Goal: Task Accomplishment & Management: Complete application form

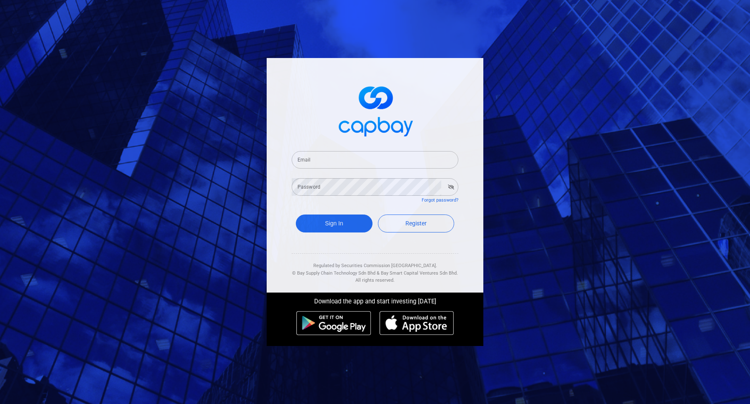
click at [411, 153] on input "Email" at bounding box center [375, 160] width 167 height 18
type input "[EMAIL_ADDRESS][DOMAIN_NAME]"
click at [296, 214] on button "Sign In" at bounding box center [334, 223] width 77 height 18
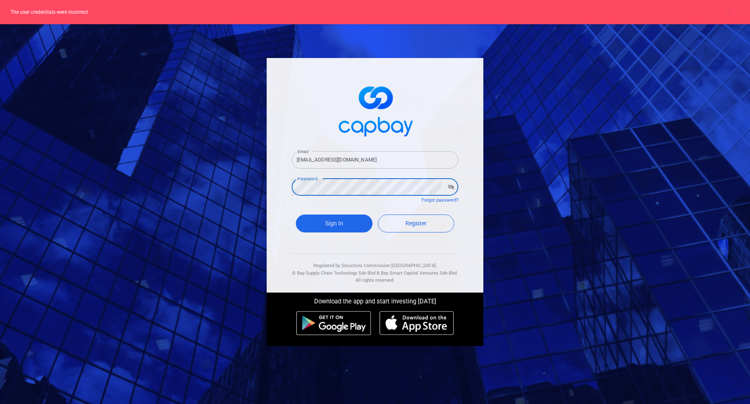
click at [241, 182] on div "Email [EMAIL_ADDRESS][DOMAIN_NAME] Email Password Password Forgot password? Sig…" at bounding box center [375, 202] width 750 height 404
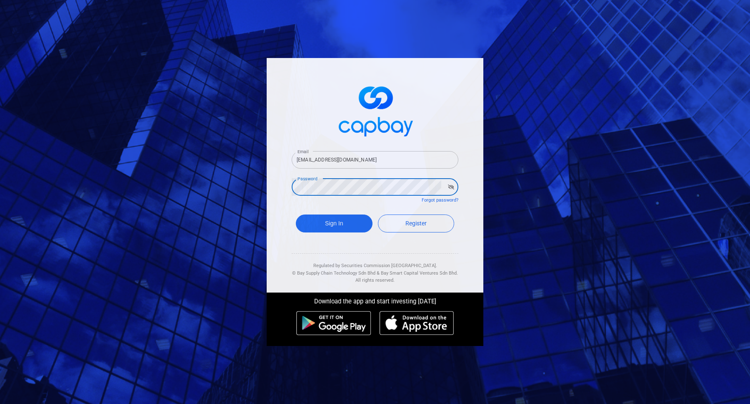
click at [296, 214] on button "Sign In" at bounding box center [334, 223] width 77 height 18
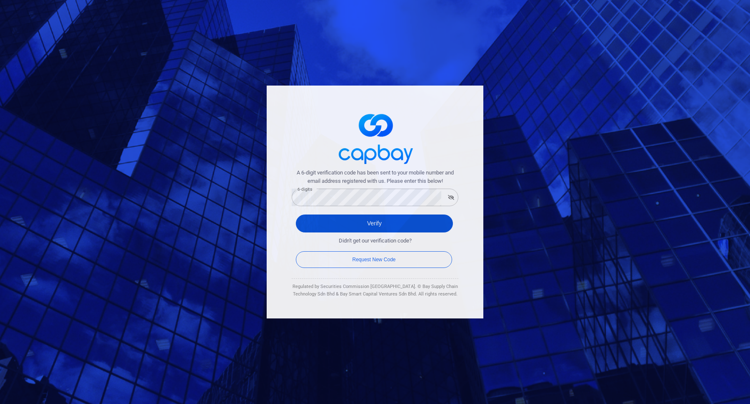
click at [363, 229] on button "Verify" at bounding box center [374, 223] width 157 height 18
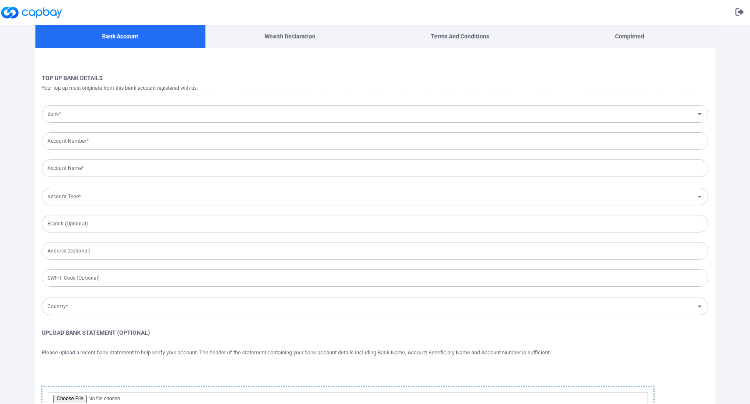
type input "7013141851"
type input "[PERSON_NAME]"
type input "CIMB Bank Berhad"
type input "Savings Account"
type input "[GEOGRAPHIC_DATA]"
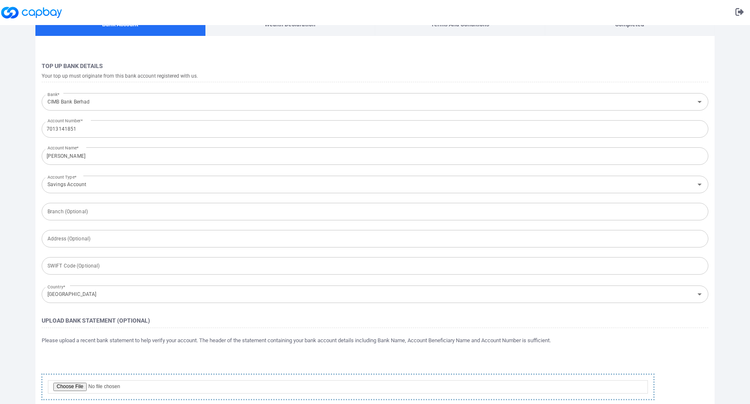
scroll to position [53, 0]
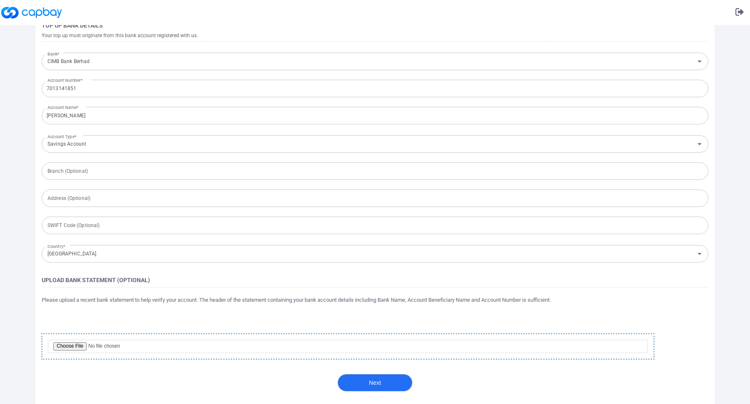
click at [391, 386] on button "Next" at bounding box center [375, 383] width 75 height 18
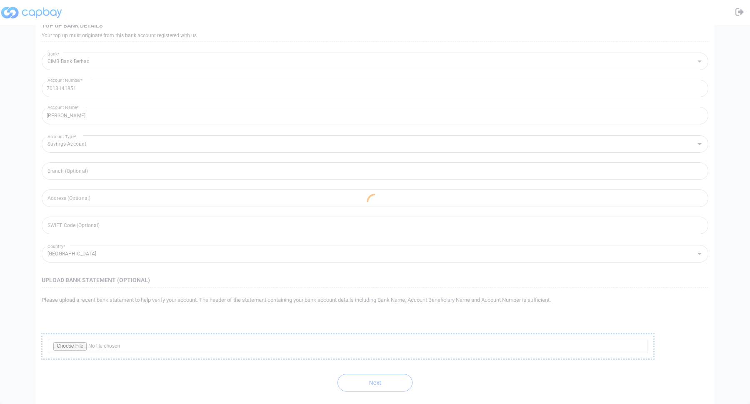
scroll to position [0, 0]
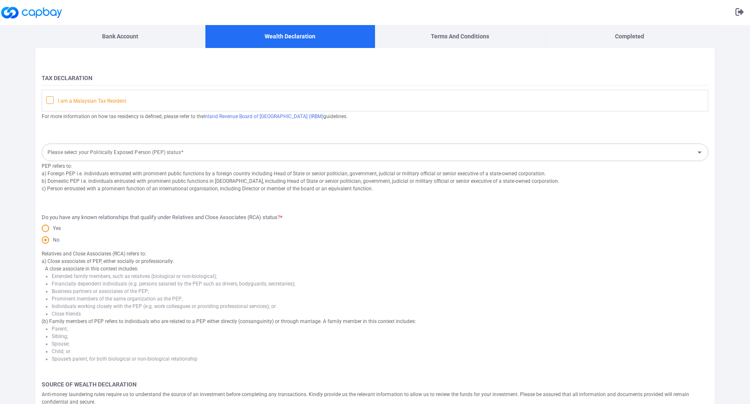
click at [48, 99] on icon at bounding box center [50, 99] width 7 height 7
click at [0, 0] on input "I am a Malaysian Tax Resident" at bounding box center [0, 0] width 0 height 0
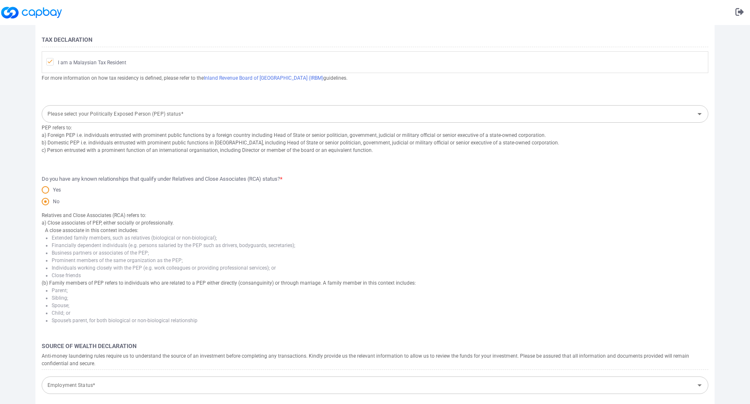
scroll to position [142, 0]
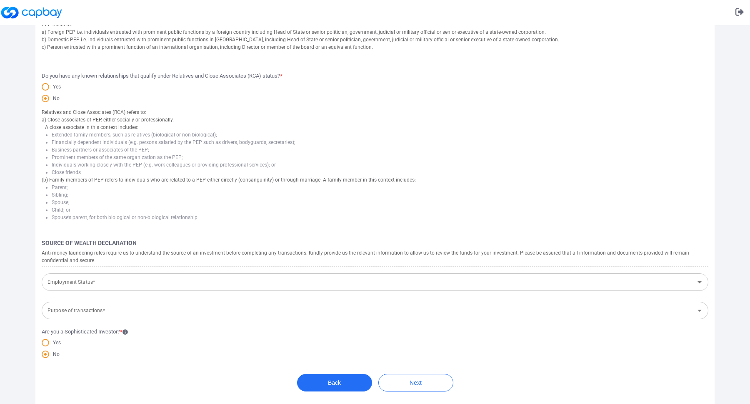
click at [346, 277] on input "Employment Status*" at bounding box center [368, 281] width 648 height 15
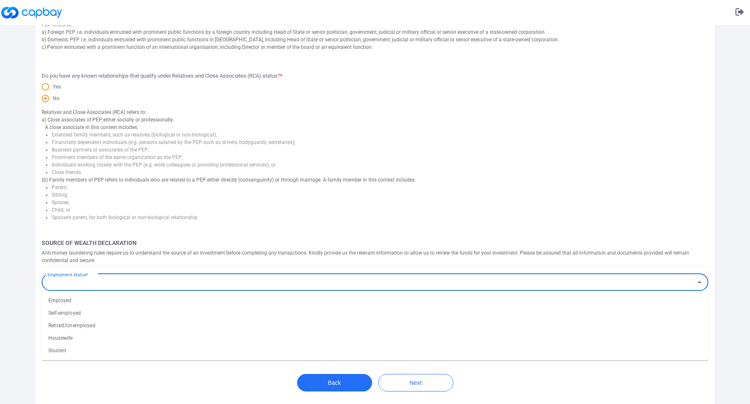
click at [322, 314] on li "Self-employed" at bounding box center [375, 312] width 667 height 13
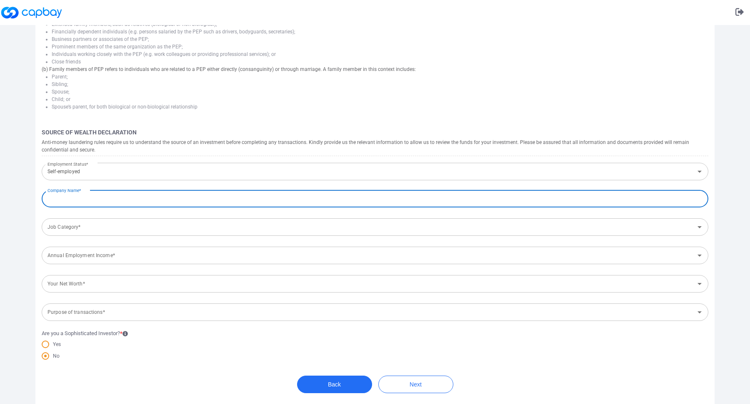
scroll to position [254, 0]
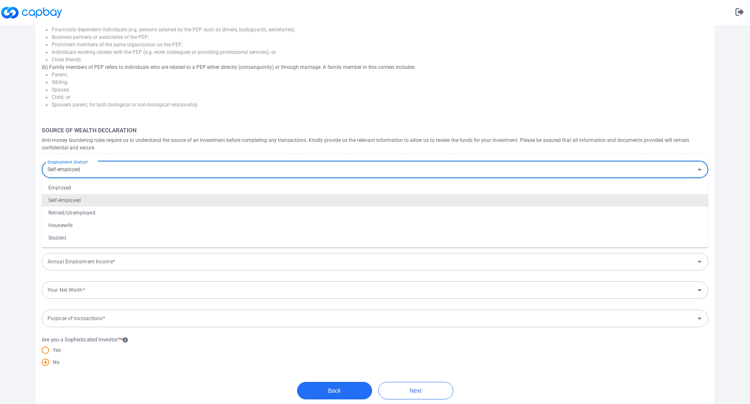
click at [216, 168] on input "Self-employed" at bounding box center [368, 169] width 648 height 15
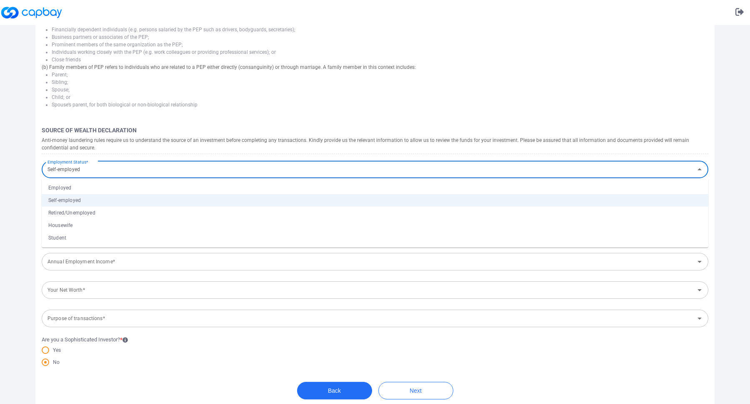
drag, startPoint x: 211, startPoint y: 186, endPoint x: 205, endPoint y: 211, distance: 26.2
click at [205, 211] on ul "Employed Self-employed Retired/Unemployed Housewife Student" at bounding box center [375, 212] width 667 height 69
click at [205, 211] on li "Retired/Unemployed" at bounding box center [375, 212] width 667 height 13
type input "Retired/Unemployed"
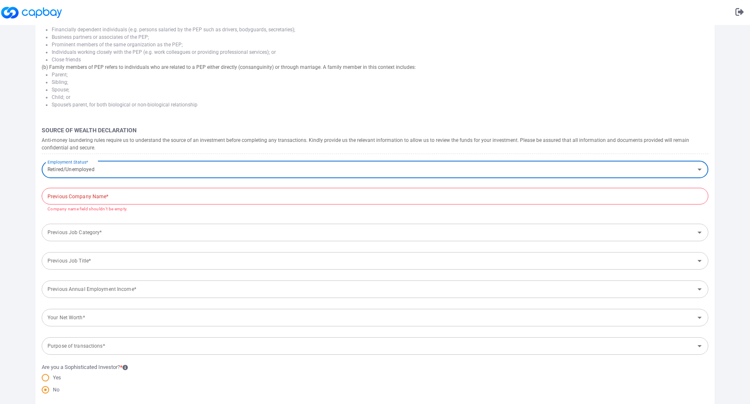
click at [207, 190] on input "text" at bounding box center [375, 196] width 667 height 18
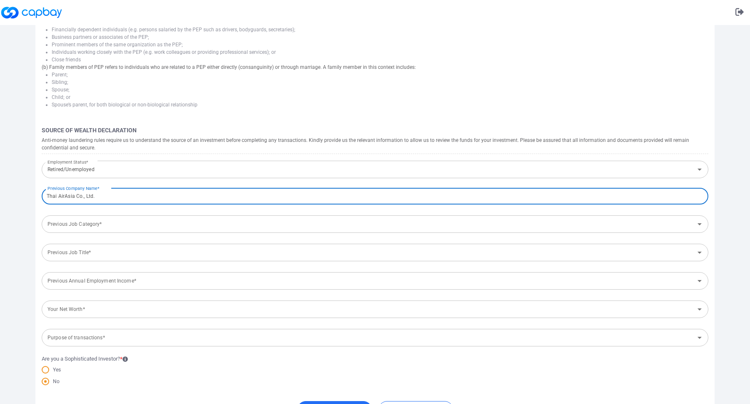
type input "Thai AirAsia Co., Ltd."
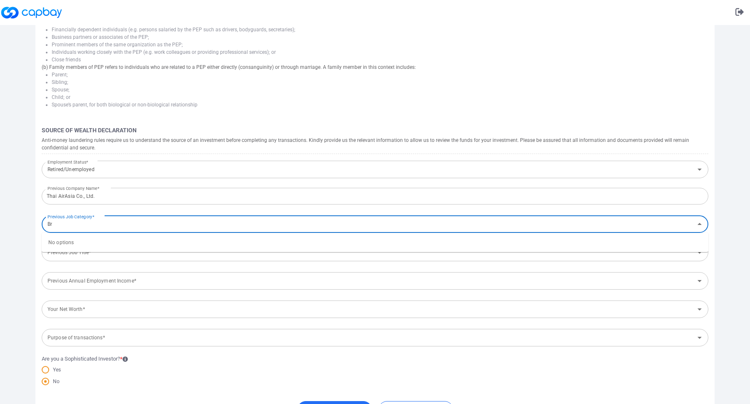
type input "B"
type input "c"
click at [45, 223] on input "ad" at bounding box center [368, 223] width 648 height 15
type input "a"
type input "t"
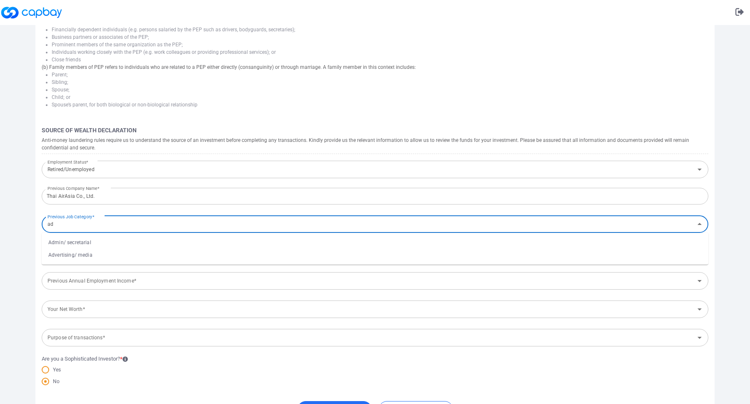
click at [67, 258] on li "Advertising/ media" at bounding box center [375, 254] width 667 height 13
type input "Advertising/ media"
click at [83, 258] on input "Previous Job Title*" at bounding box center [368, 252] width 648 height 15
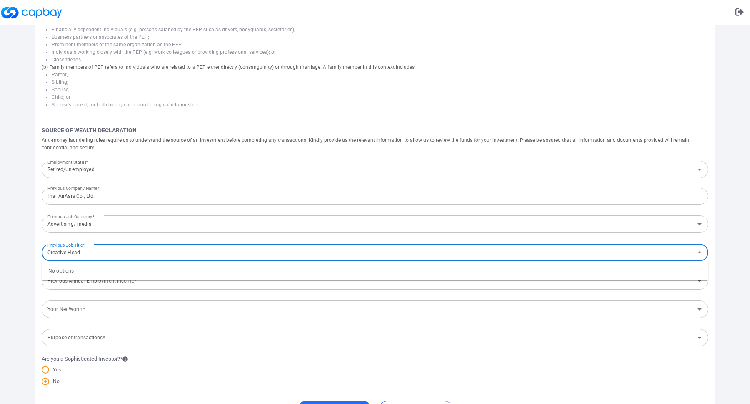
type input "Creative Head"
click at [23, 231] on div "Bank Account Wealth Declaration Terms and Conditions Completed Tax Declaration …" at bounding box center [375, 100] width 750 height 659
click at [92, 248] on input "Previous Job Title*" at bounding box center [368, 252] width 648 height 15
click at [83, 320] on li "Manager" at bounding box center [375, 320] width 667 height 13
type input "Manager"
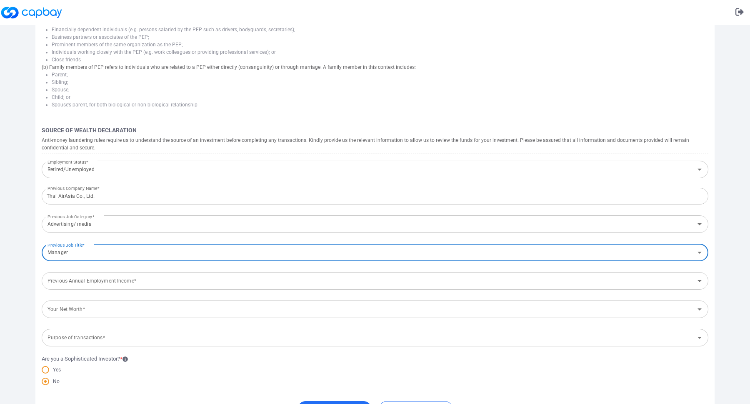
scroll to position [281, 0]
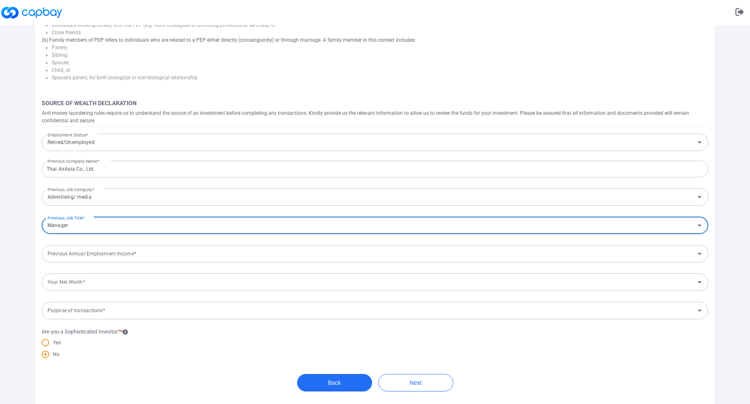
click at [153, 250] on input "Previous Annual Employment Income*" at bounding box center [368, 253] width 648 height 15
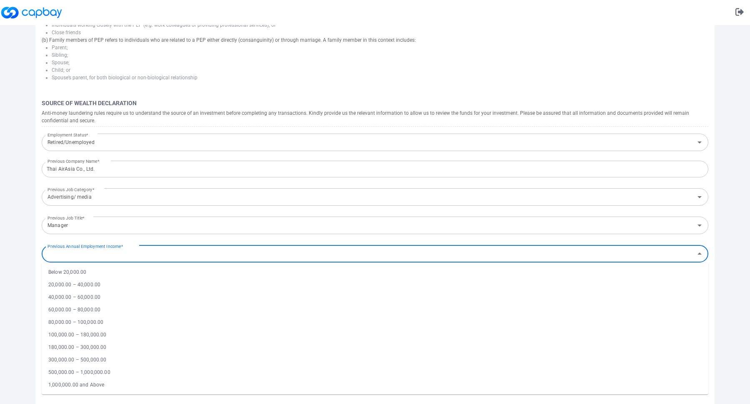
click at [145, 268] on li "Below 20,000.00" at bounding box center [375, 272] width 667 height 13
type input "Below 20,000.00"
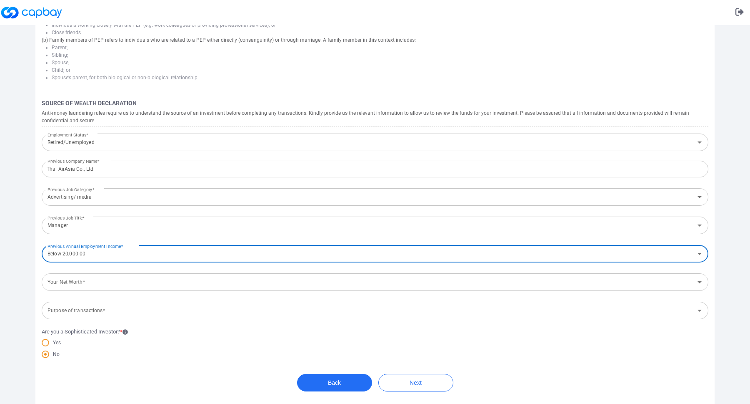
click at [148, 278] on input "Your Net Worth*" at bounding box center [368, 281] width 648 height 15
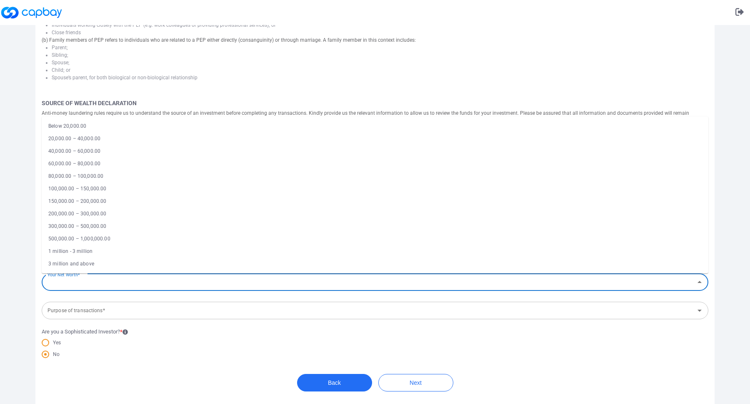
click at [141, 158] on li "60,000.00 – 80,000.00" at bounding box center [375, 163] width 667 height 13
type input "60,000.00 – 80,000.00"
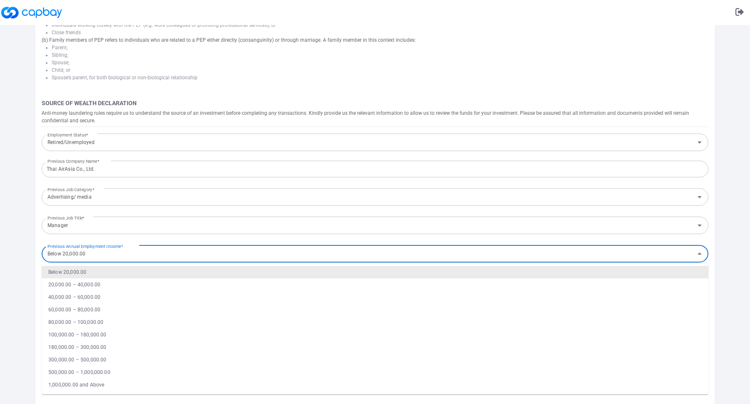
click at [145, 258] on input "Below 20,000.00" at bounding box center [368, 253] width 648 height 15
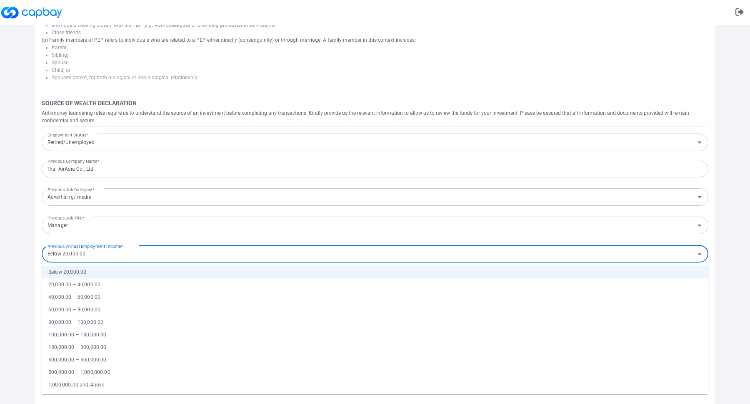
click at [133, 312] on li "60,000.00 – 80,000.00" at bounding box center [375, 309] width 667 height 13
type input "60,000.00 – 80,000.00"
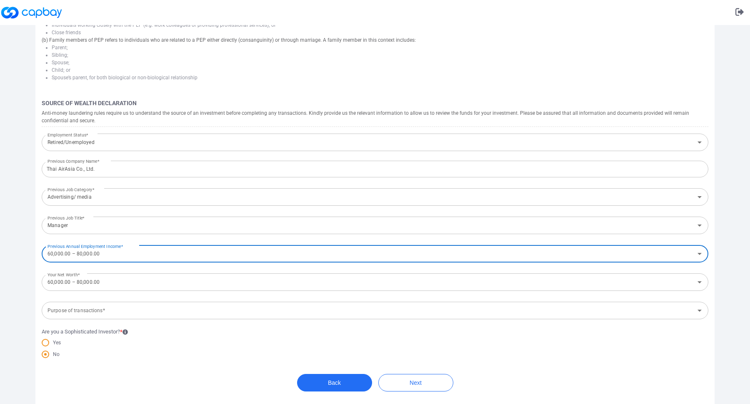
click at [170, 316] on input "Purpose of transactions*" at bounding box center [368, 310] width 648 height 15
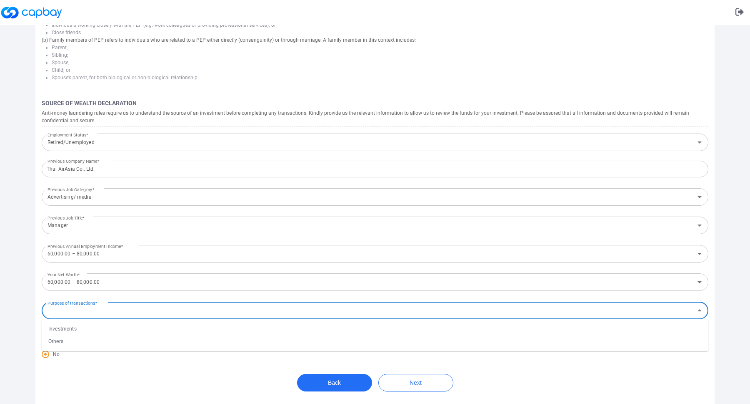
click at [167, 324] on li "Investments" at bounding box center [375, 328] width 667 height 13
type input "Investments"
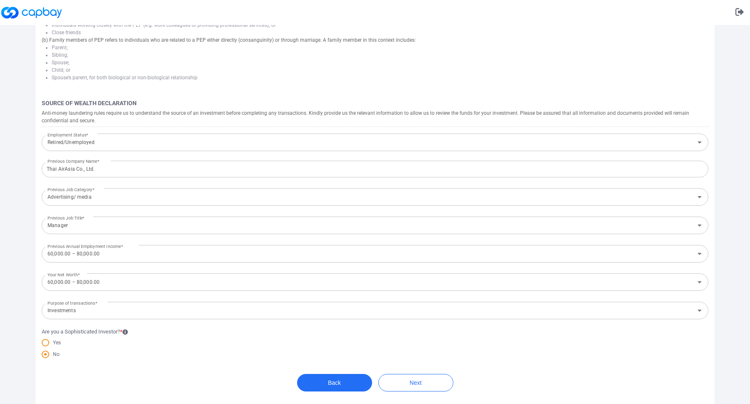
click at [170, 350] on div "No" at bounding box center [375, 355] width 667 height 12
click at [408, 379] on button "Next" at bounding box center [416, 383] width 75 height 18
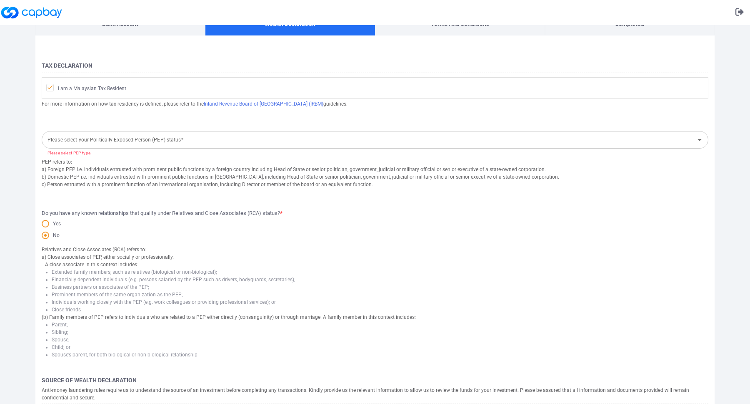
scroll to position [0, 0]
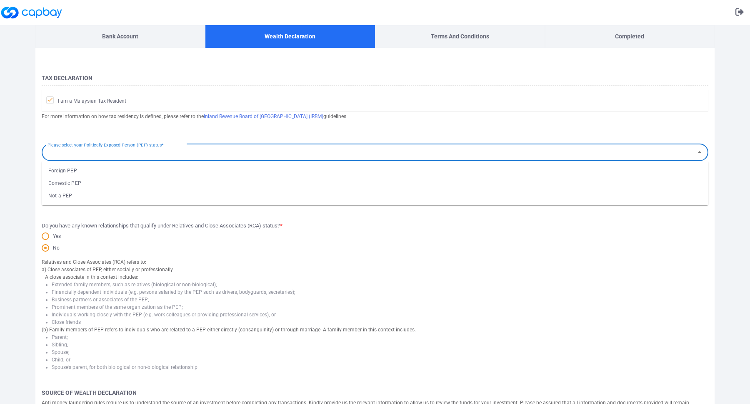
click at [230, 153] on input "Please select your Politically Exposed Person (PEP) status*" at bounding box center [368, 152] width 648 height 15
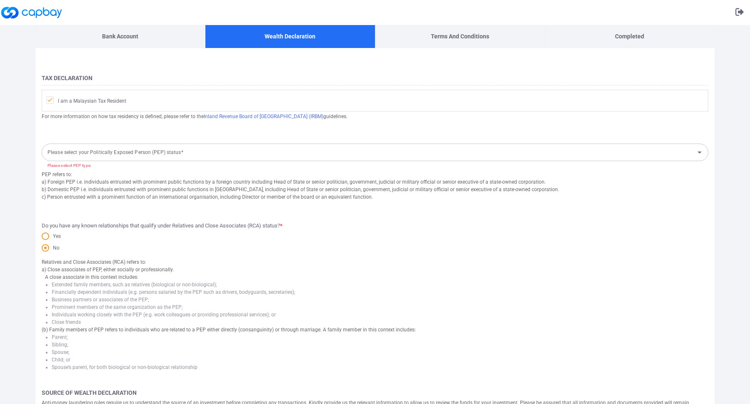
click at [249, 252] on div "No" at bounding box center [375, 249] width 667 height 12
click at [248, 153] on input "Please select your Politically Exposed Person (PEP) status*" at bounding box center [368, 152] width 648 height 15
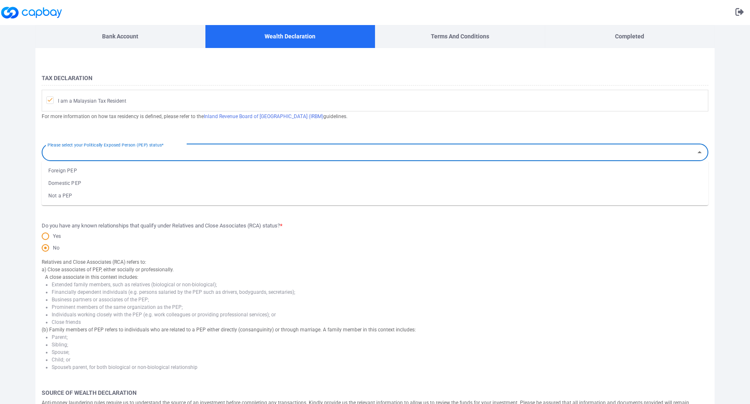
click at [246, 196] on li "Not a PEP" at bounding box center [375, 195] width 667 height 13
type input "Not a PEP"
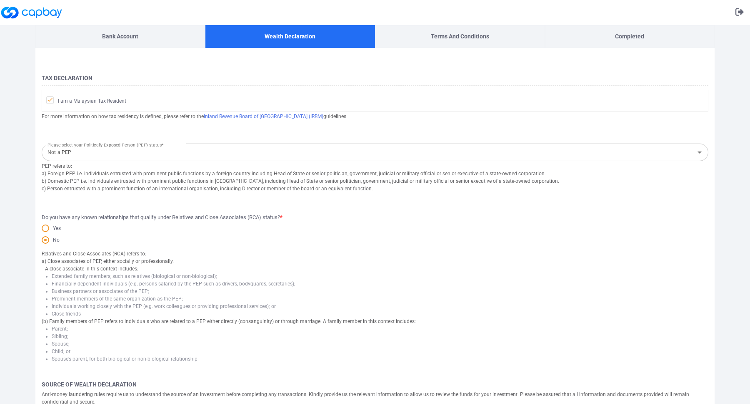
click at [266, 243] on div "No" at bounding box center [375, 241] width 667 height 12
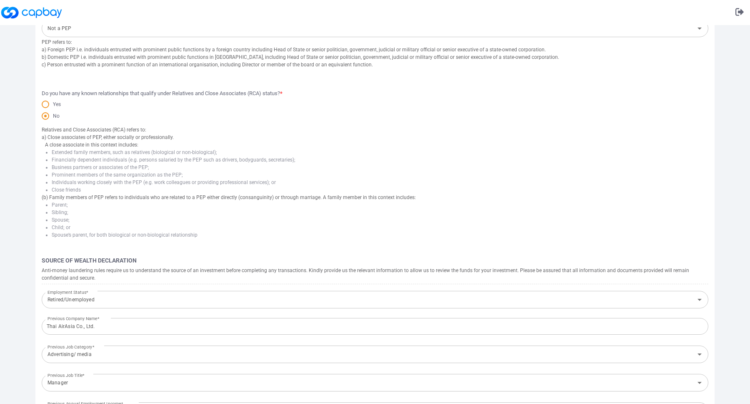
scroll to position [281, 0]
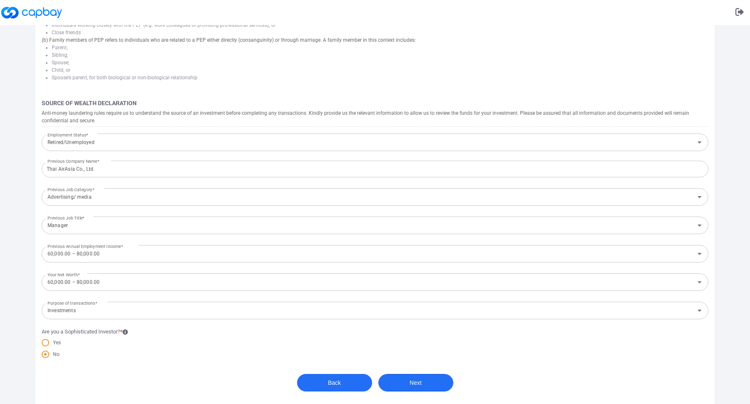
click at [419, 377] on button "Next" at bounding box center [416, 383] width 75 height 18
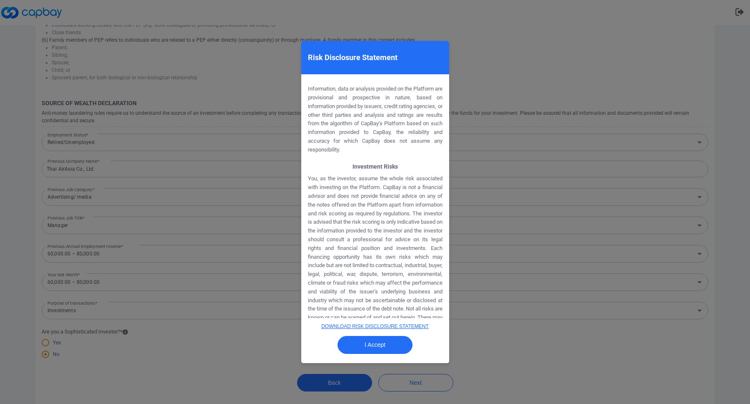
scroll to position [348, 0]
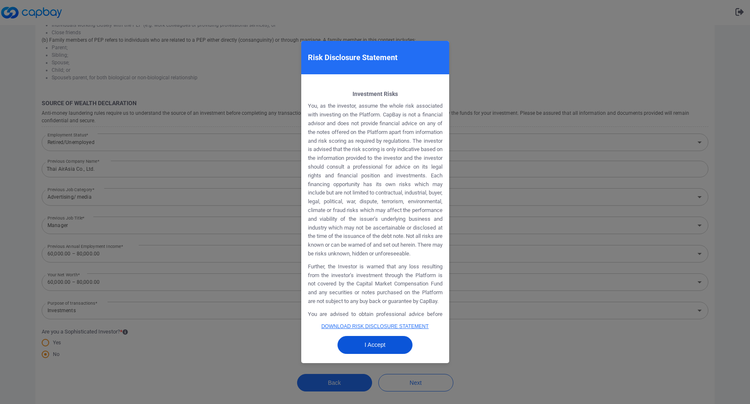
click at [381, 343] on button "I Accept" at bounding box center [375, 345] width 75 height 18
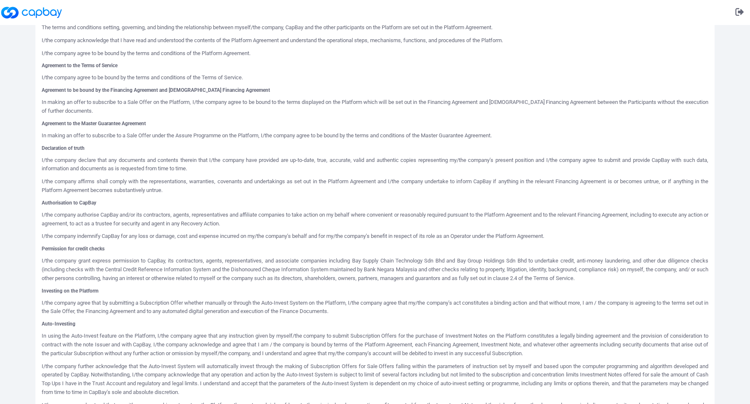
scroll to position [281, 0]
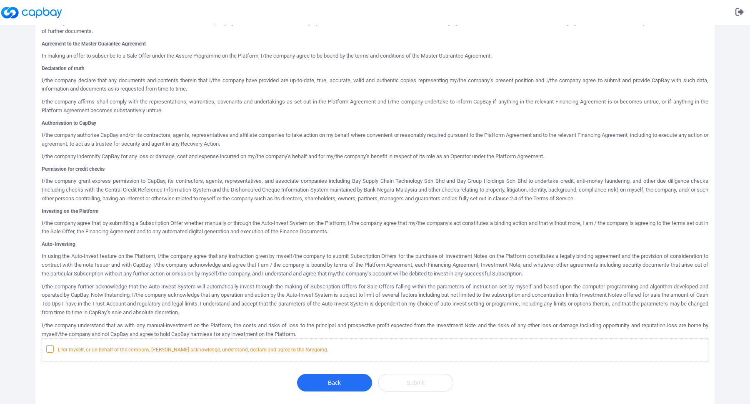
click at [48, 348] on icon at bounding box center [50, 348] width 7 height 7
click at [0, 0] on input "I, for myself, or on behalf of the company, [PERSON_NAME] acknowledge, understa…" at bounding box center [0, 0] width 0 height 0
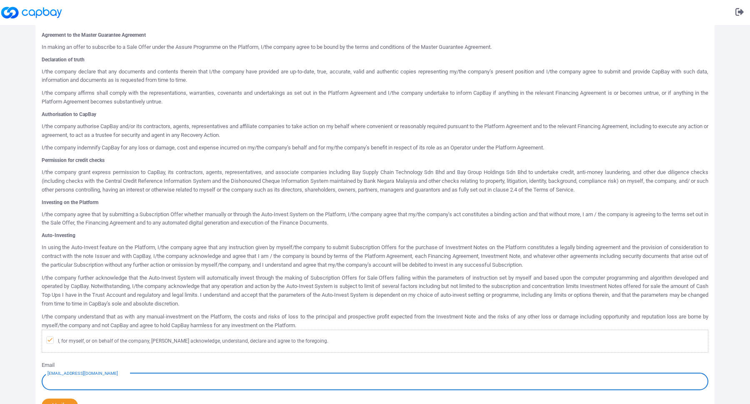
scroll to position [340, 0]
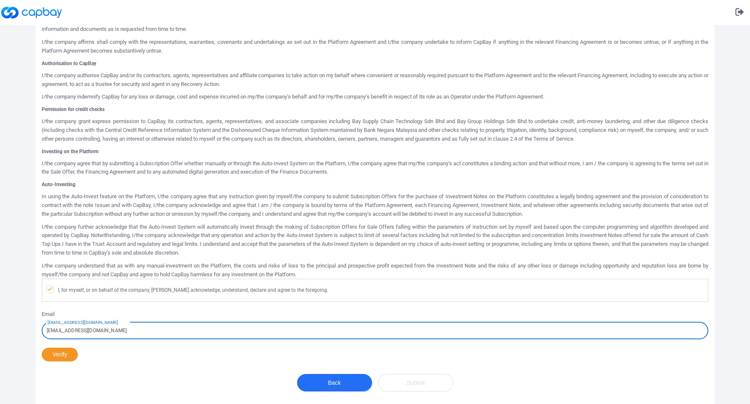
type input "[EMAIL_ADDRESS][DOMAIN_NAME]"
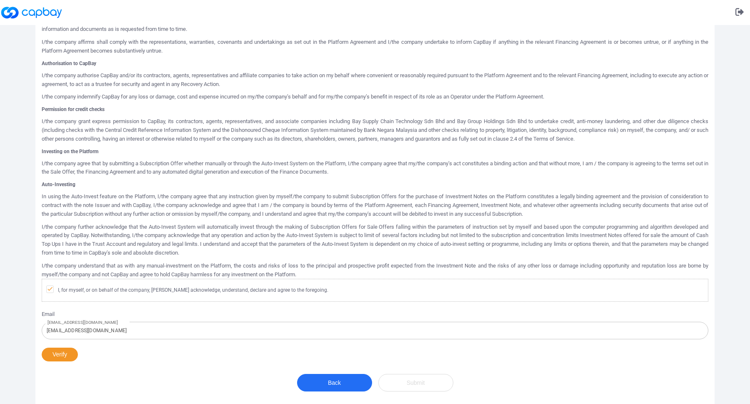
click at [308, 260] on div "Agreement and Declaration I FOR MYSELF OR ON BEHALF OF THE COMPANY: Declaration…" at bounding box center [375, 79] width 667 height 579
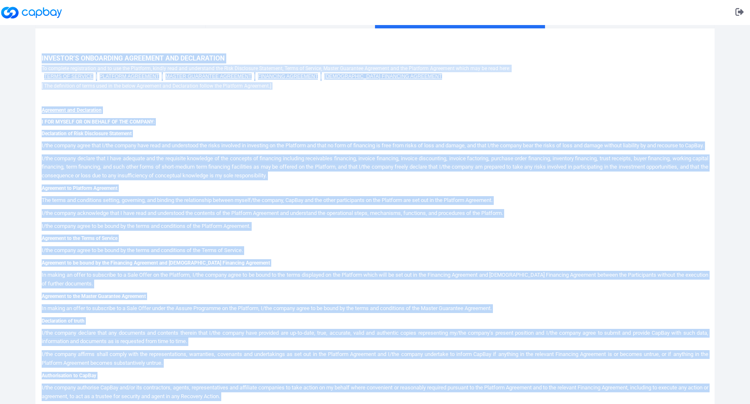
scroll to position [0, 0]
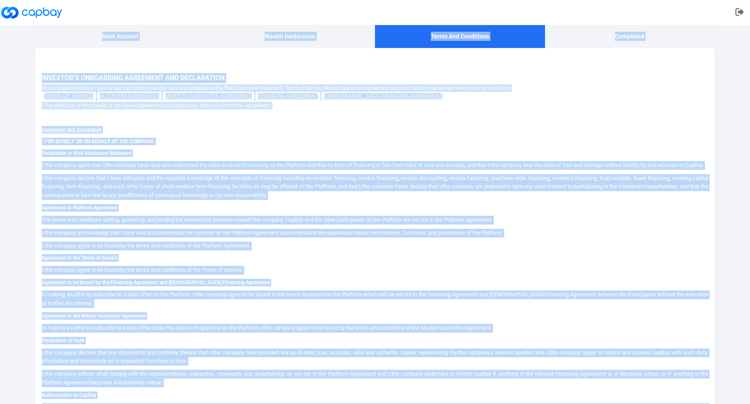
click at [155, 188] on p "I/the company declare that I have adequate and the requisite knowledge of the c…" at bounding box center [375, 187] width 667 height 26
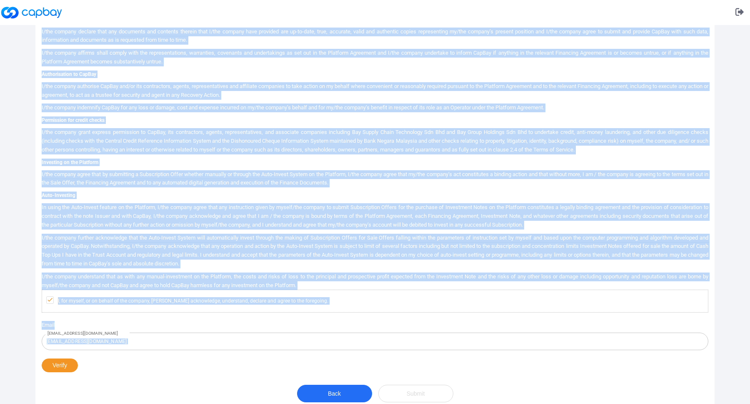
scroll to position [340, 0]
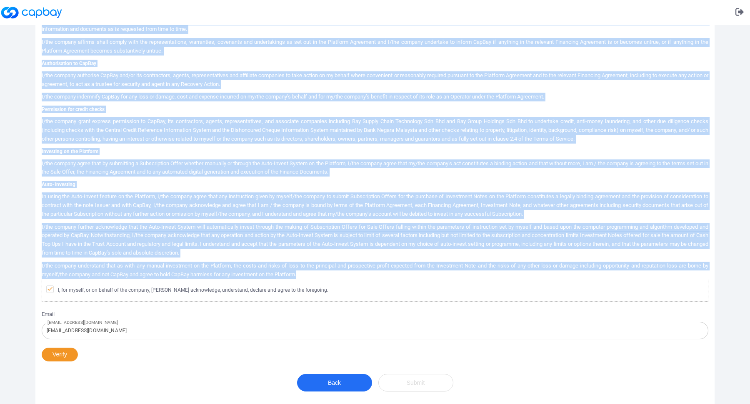
drag, startPoint x: 42, startPoint y: 75, endPoint x: 333, endPoint y: 271, distance: 350.2
click at [333, 271] on div "Investor’s Onboarding Agreement and Declaration To complete registration and to…" at bounding box center [375, 70] width 667 height 666
copy div "Loremips’d Sitametcon Adipiscin eli Seddoeiusmo Te incididu utlaboreetdo mag al…"
click at [68, 354] on button "Verify" at bounding box center [60, 354] width 36 height 14
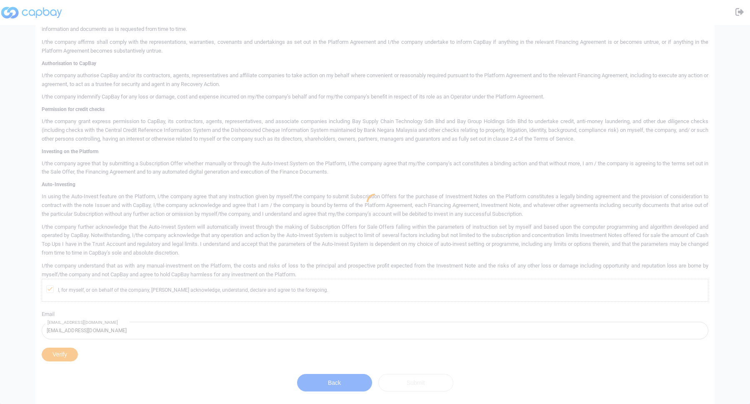
click at [177, 351] on div at bounding box center [375, 202] width 750 height 404
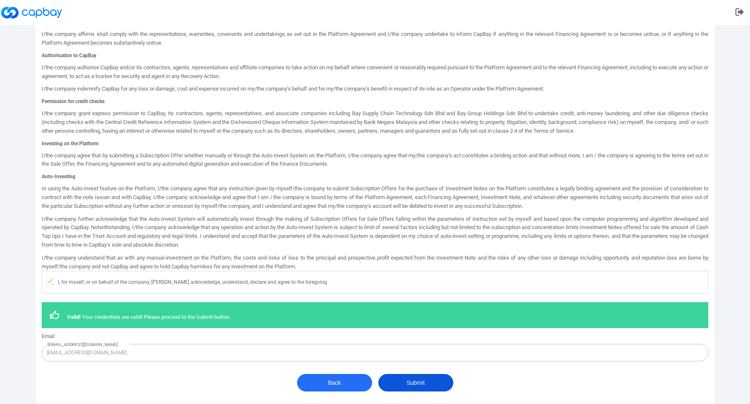
click at [433, 388] on button "Submit" at bounding box center [416, 383] width 75 height 18
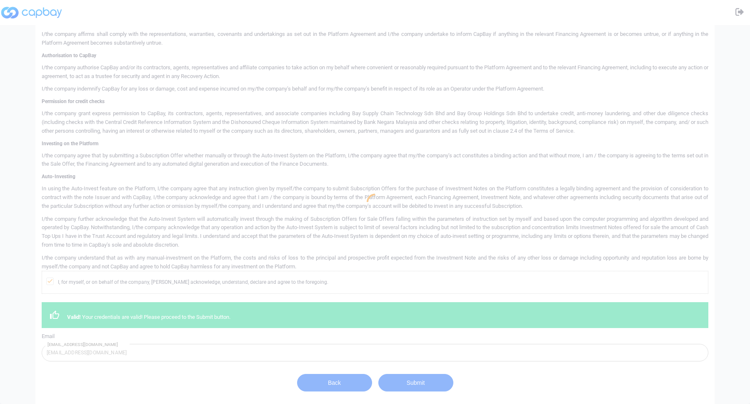
scroll to position [0, 0]
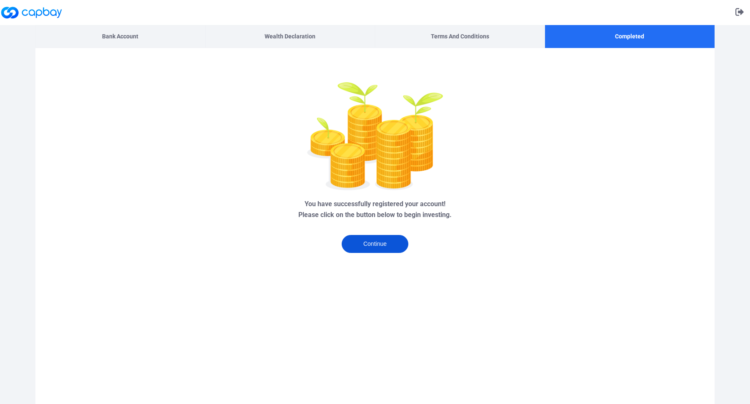
click at [387, 242] on button "Continue" at bounding box center [375, 244] width 67 height 18
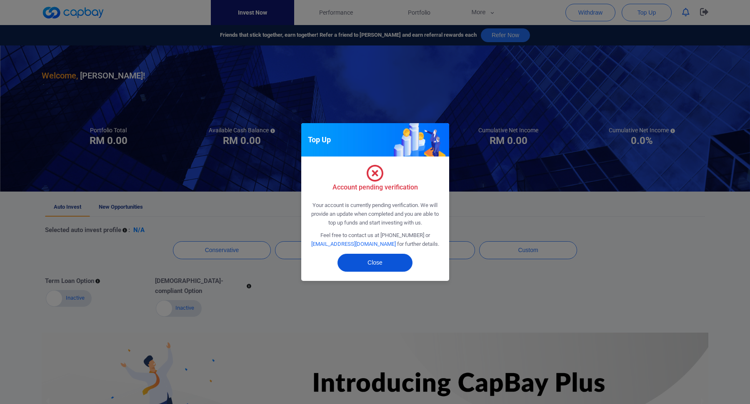
click at [378, 266] on button "Close" at bounding box center [375, 262] width 75 height 18
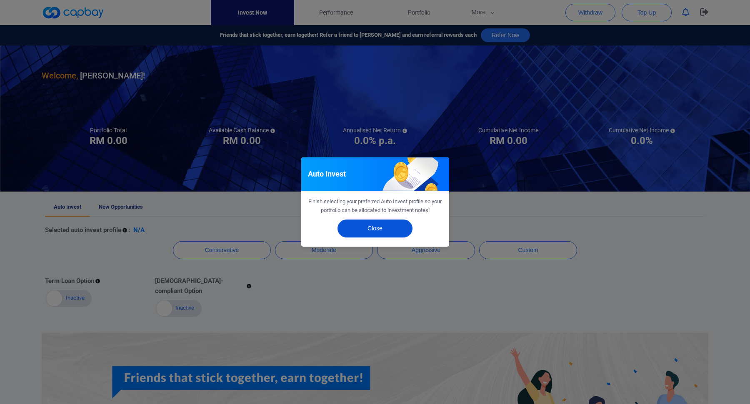
click at [379, 226] on button "Close" at bounding box center [375, 228] width 75 height 18
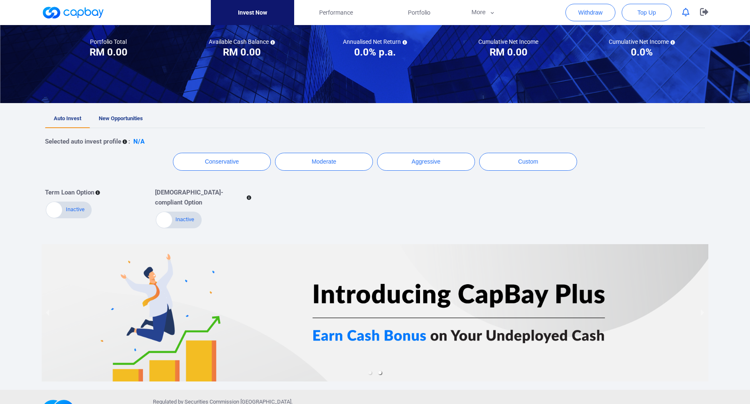
scroll to position [106, 0]
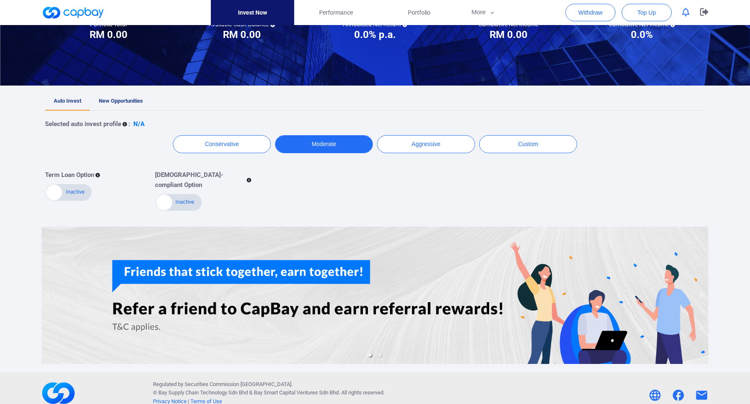
click at [343, 149] on button "Moderate" at bounding box center [324, 144] width 98 height 18
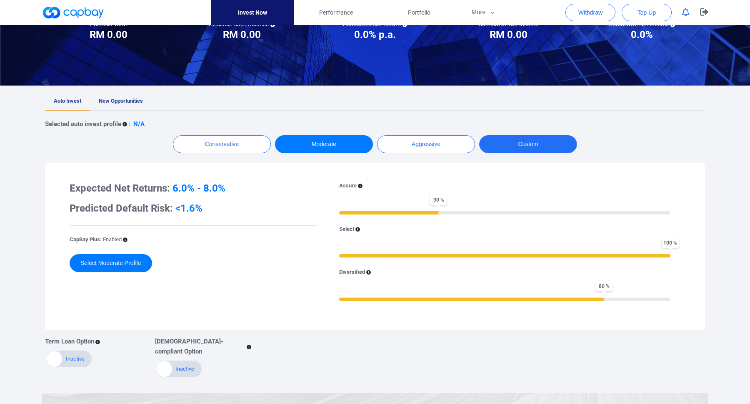
click at [519, 149] on button "Custom" at bounding box center [528, 144] width 98 height 18
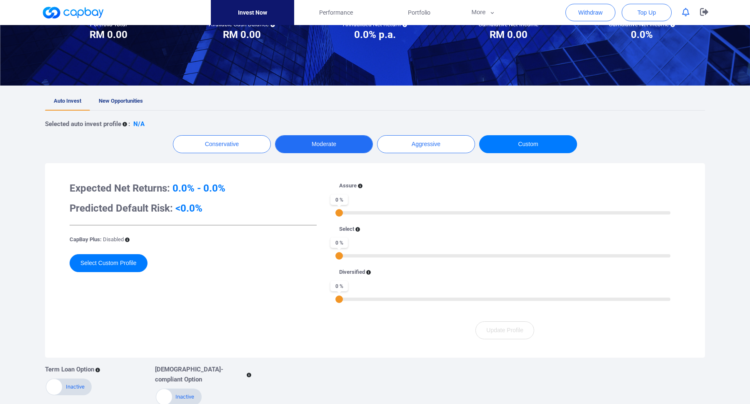
click at [355, 148] on button "Moderate" at bounding box center [324, 144] width 98 height 18
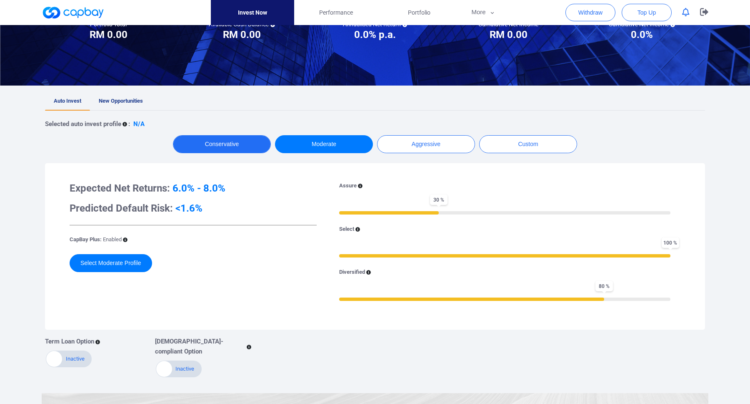
click at [227, 148] on button "Conservative" at bounding box center [222, 144] width 98 height 18
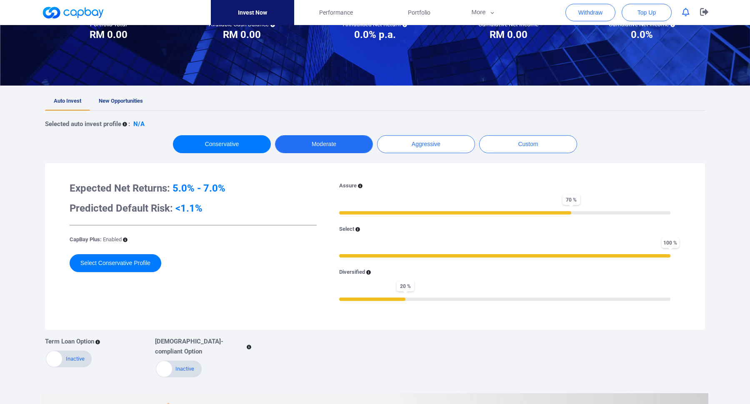
click at [336, 147] on button "Moderate" at bounding box center [324, 144] width 98 height 18
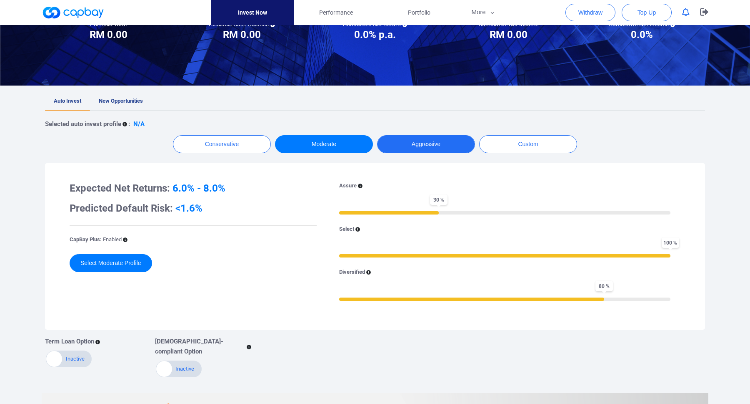
click at [414, 146] on button "Aggressive" at bounding box center [426, 144] width 98 height 18
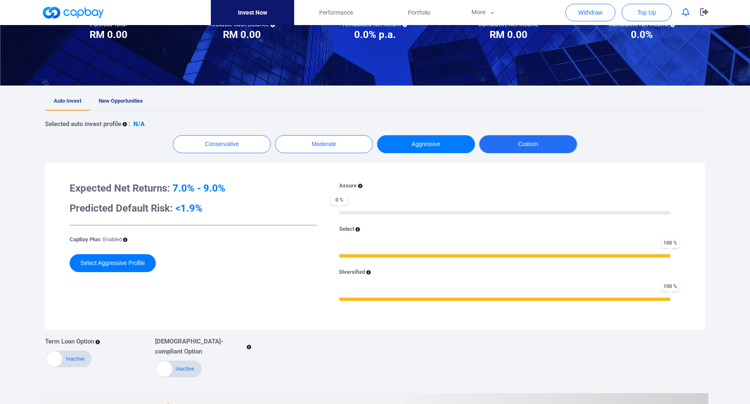
click at [514, 147] on button "Custom" at bounding box center [528, 144] width 98 height 18
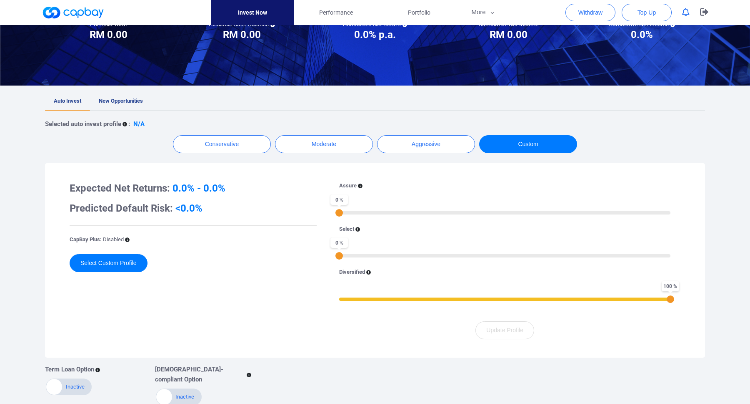
drag, startPoint x: 350, startPoint y: 300, endPoint x: 715, endPoint y: 286, distance: 365.8
click at [715, 286] on div "Welcome, [PERSON_NAME] ! Portfolio Total Portfolio Total RM ***** RM 0.00 Avail…" at bounding box center [375, 253] width 750 height 627
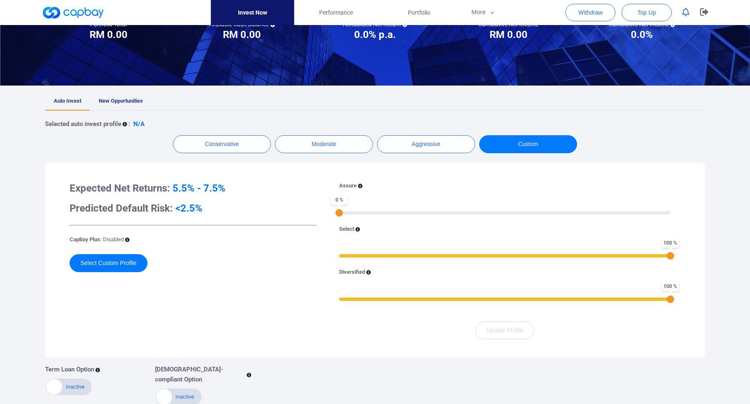
drag, startPoint x: 412, startPoint y: 252, endPoint x: 698, endPoint y: 251, distance: 286.0
click at [698, 251] on div "Expected Net Returns: 5.5% - 7.5% Predicted Default Risk: <2.5% CapBay Plus: Di…" at bounding box center [375, 260] width 660 height 194
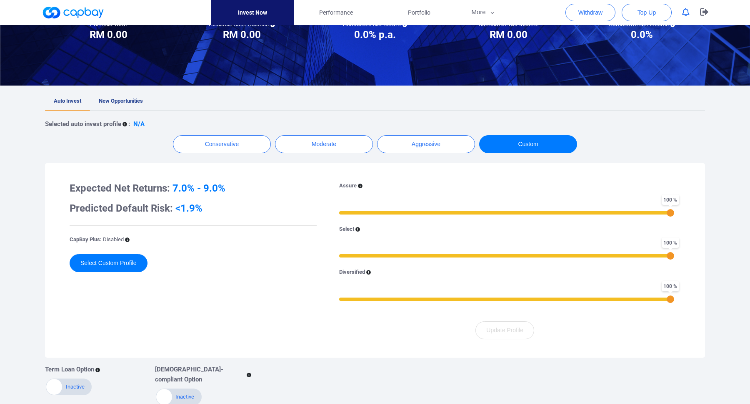
drag, startPoint x: 344, startPoint y: 213, endPoint x: 712, endPoint y: 216, distance: 368.5
click at [712, 216] on div "Auto Invest New Opportunities Selected auto invest profile : N/A Conservative M…" at bounding box center [374, 248] width 679 height 313
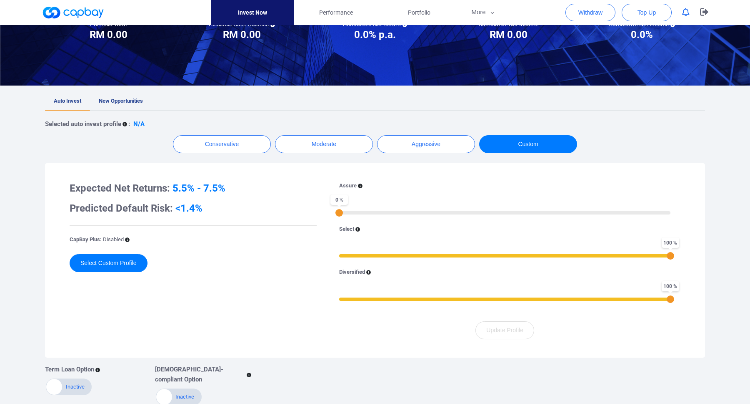
drag, startPoint x: 579, startPoint y: 212, endPoint x: 338, endPoint y: 210, distance: 240.5
click at [338, 210] on div "0 %" at bounding box center [340, 213] width 8 height 8
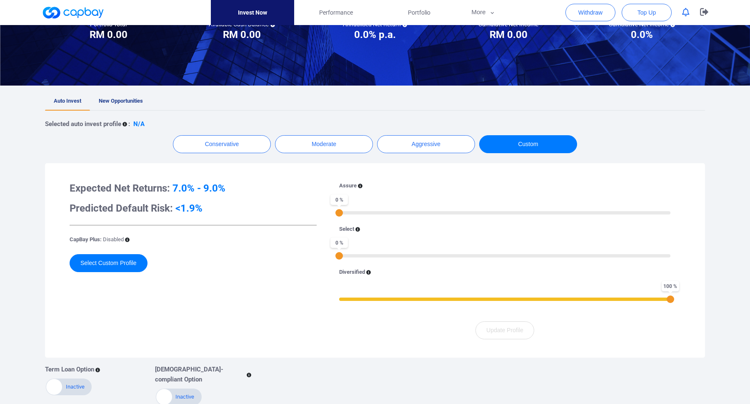
drag, startPoint x: 669, startPoint y: 256, endPoint x: 234, endPoint y: 254, distance: 434.8
click at [234, 254] on div "Expected Net Returns: 7.0% - 9.0% Predicted Default Risk: <1.9% CapBay Plus: Di…" at bounding box center [375, 260] width 644 height 178
click at [356, 230] on icon at bounding box center [358, 229] width 5 height 5
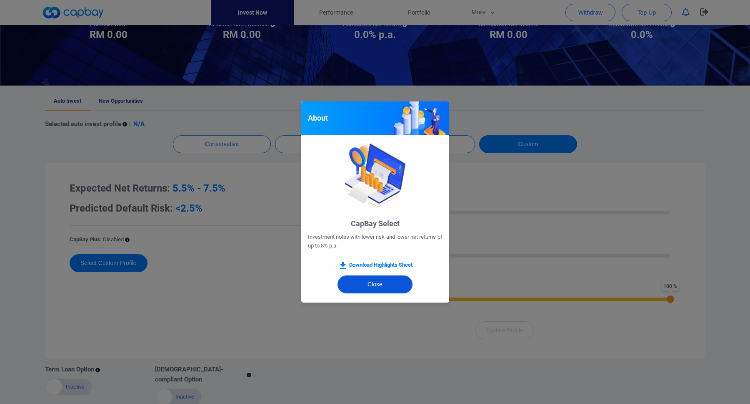
click at [367, 290] on button "Close" at bounding box center [375, 284] width 75 height 18
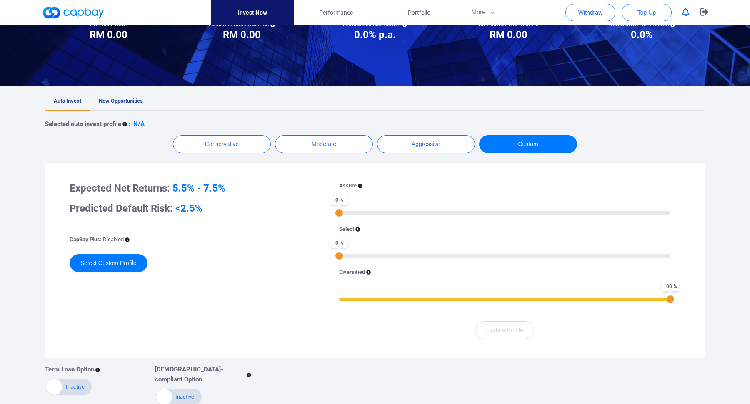
click at [369, 273] on icon at bounding box center [369, 272] width 5 height 5
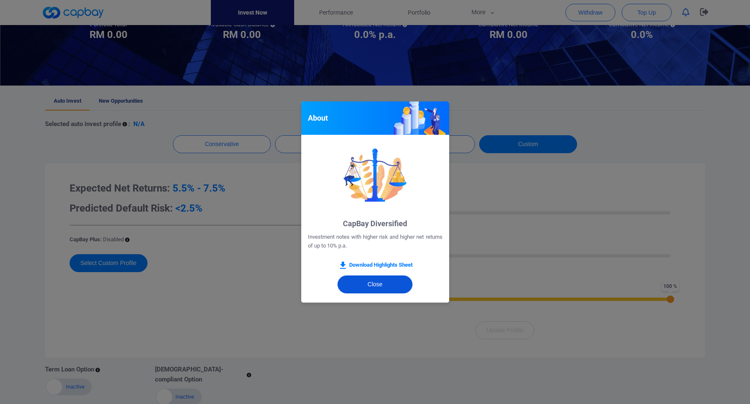
drag, startPoint x: 369, startPoint y: 283, endPoint x: 402, endPoint y: 287, distance: 34.1
click at [369, 283] on button "Close" at bounding box center [375, 284] width 75 height 18
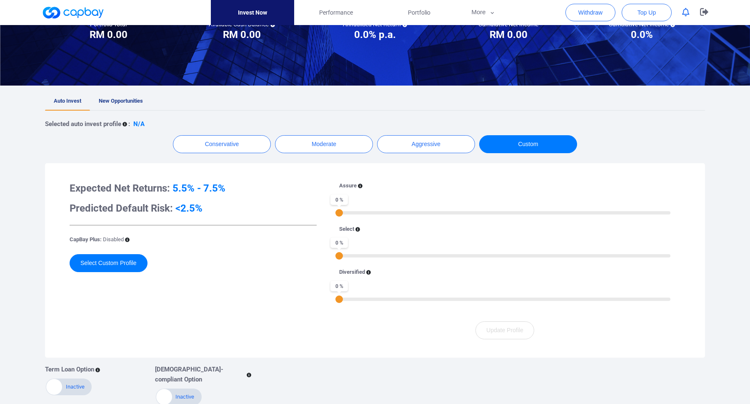
drag, startPoint x: 669, startPoint y: 298, endPoint x: 283, endPoint y: 298, distance: 386.8
click at [283, 298] on div "Expected Net Returns: 5.5% - 7.5% Predicted Default Risk: <2.5% CapBay Plus: Di…" at bounding box center [375, 260] width 644 height 178
drag, startPoint x: 351, startPoint y: 299, endPoint x: 380, endPoint y: 299, distance: 28.8
click at [380, 299] on div at bounding box center [504, 298] width 331 height 3
drag, startPoint x: 394, startPoint y: 300, endPoint x: 419, endPoint y: 301, distance: 25.0
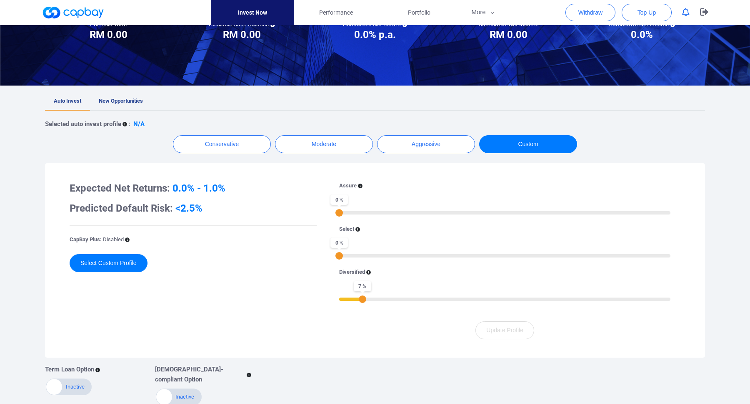
click at [419, 301] on div "7 %" at bounding box center [504, 298] width 331 height 6
click at [389, 300] on div "7 %" at bounding box center [504, 298] width 331 height 6
click at [381, 260] on div "Assure 0 % Select 0 % Diversified 15 %" at bounding box center [504, 246] width 351 height 130
click at [381, 258] on div "Assure 0 % Select 0 % Diversified 15 %" at bounding box center [504, 246] width 351 height 130
click at [380, 257] on div "0 %" at bounding box center [504, 255] width 331 height 6
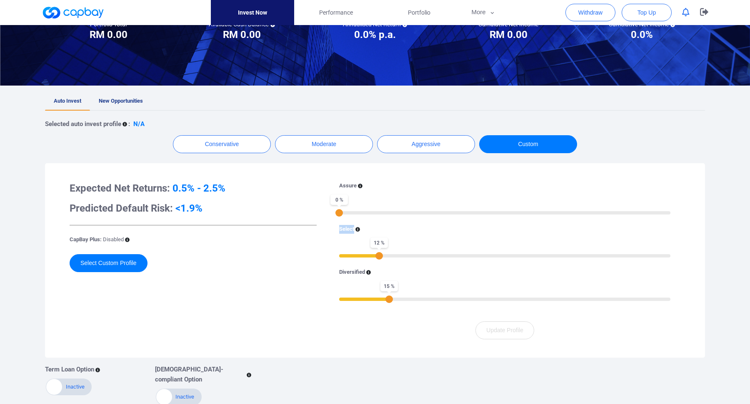
drag, startPoint x: 348, startPoint y: 218, endPoint x: 683, endPoint y: 228, distance: 335.3
click at [750, 224] on div "Welcome, [PERSON_NAME] ! Portfolio Total Portfolio Total RM ***** RM 0.00 Avail…" at bounding box center [375, 253] width 750 height 627
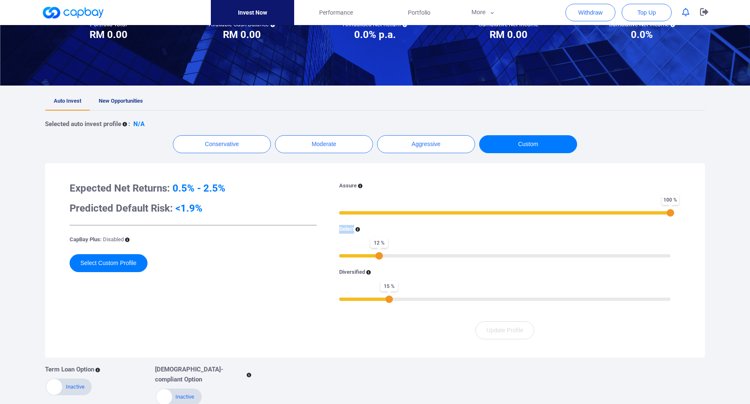
drag, startPoint x: 338, startPoint y: 213, endPoint x: 699, endPoint y: 213, distance: 361.4
click at [699, 213] on div "Expected Net Returns: 0.5% - 2.5% Predicted Default Risk: <1.9% CapBay Plus: Di…" at bounding box center [375, 260] width 660 height 194
click at [126, 240] on icon at bounding box center [127, 239] width 5 height 5
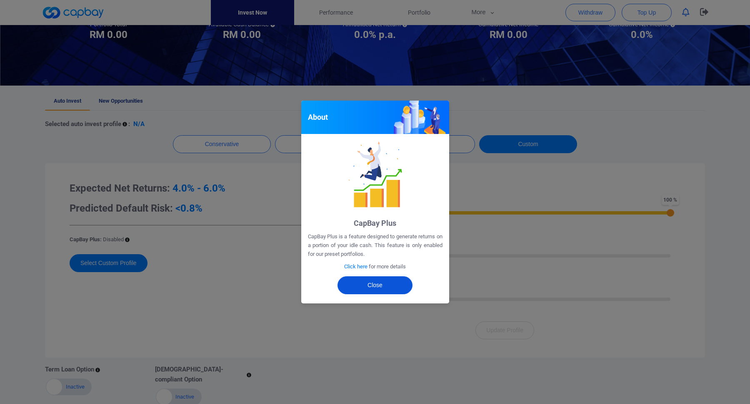
click at [374, 286] on button "Close" at bounding box center [375, 285] width 75 height 18
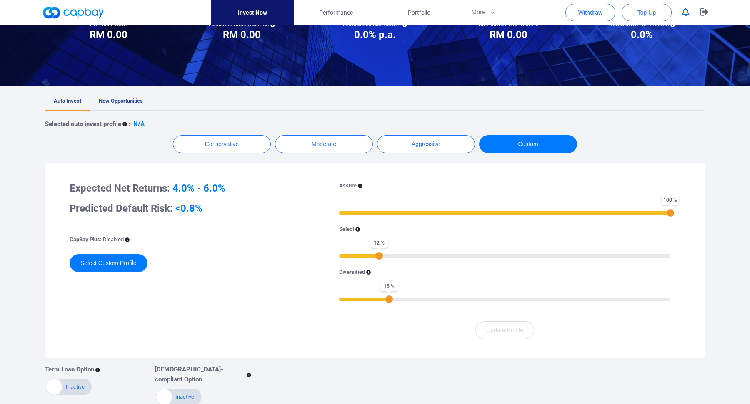
click at [137, 100] on span "New Opportunities" at bounding box center [121, 101] width 44 height 6
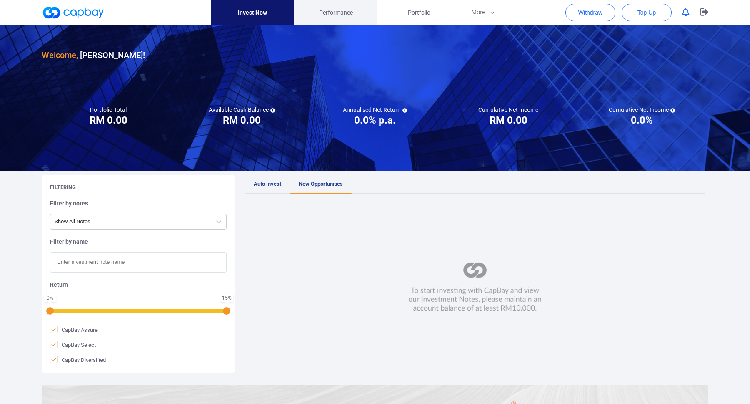
click at [326, 12] on span "Performance" at bounding box center [336, 12] width 34 height 9
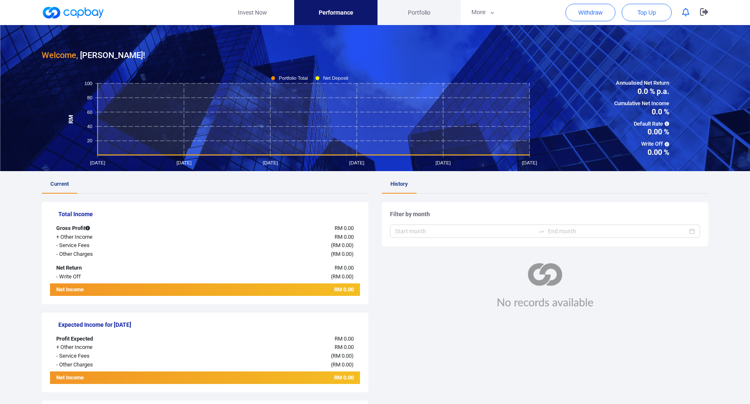
click at [413, 13] on span "Portfolio" at bounding box center [419, 12] width 23 height 9
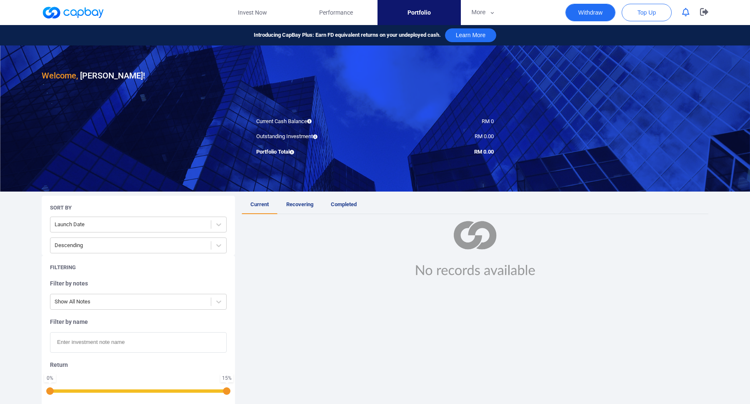
click at [593, 13] on button "Withdraw" at bounding box center [591, 13] width 50 height 18
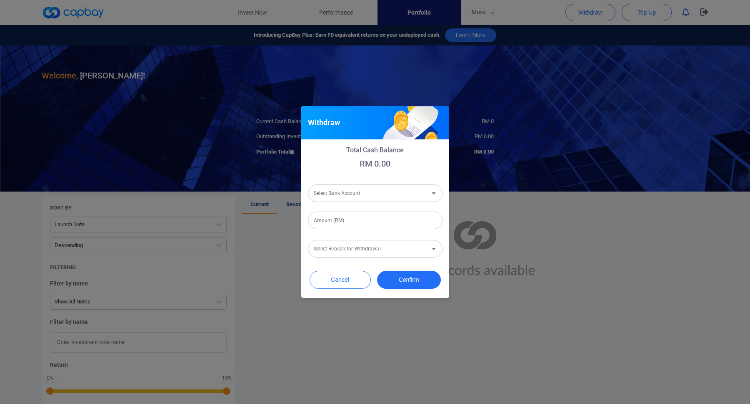
click at [549, 14] on div "Withdraw Total Cash Balance RM 0.00 Select Bank Account Select Bank Account Amo…" at bounding box center [375, 202] width 750 height 404
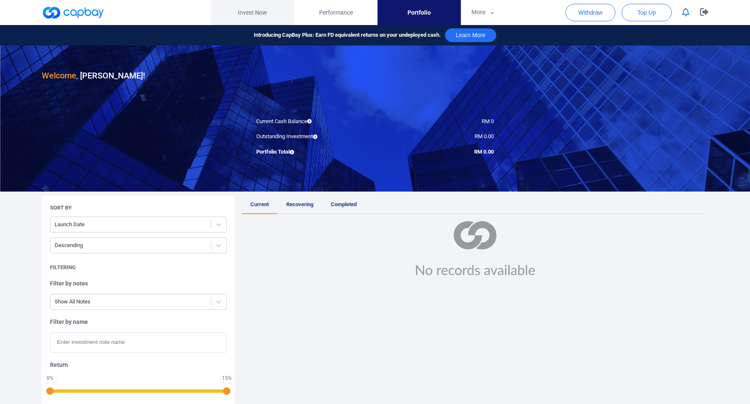
click at [263, 18] on link "Invest Now" at bounding box center [252, 12] width 83 height 25
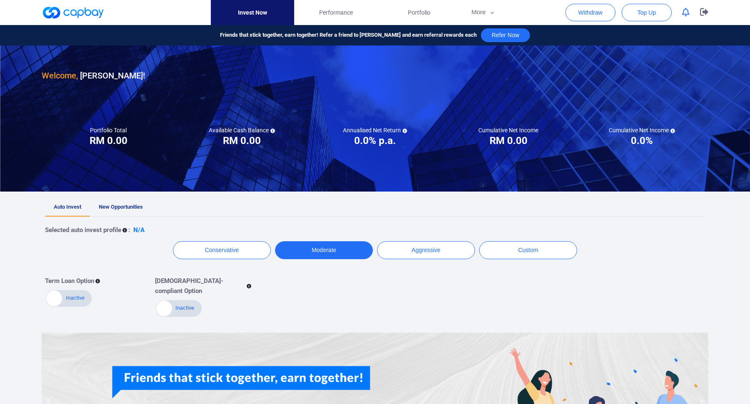
click at [333, 250] on button "Moderate" at bounding box center [324, 250] width 98 height 18
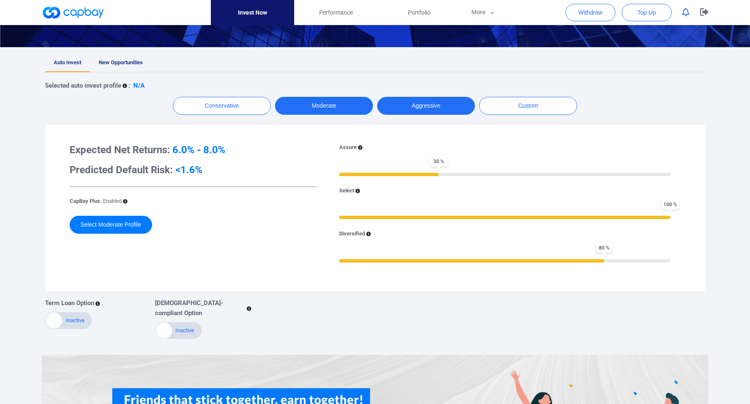
scroll to position [150, 0]
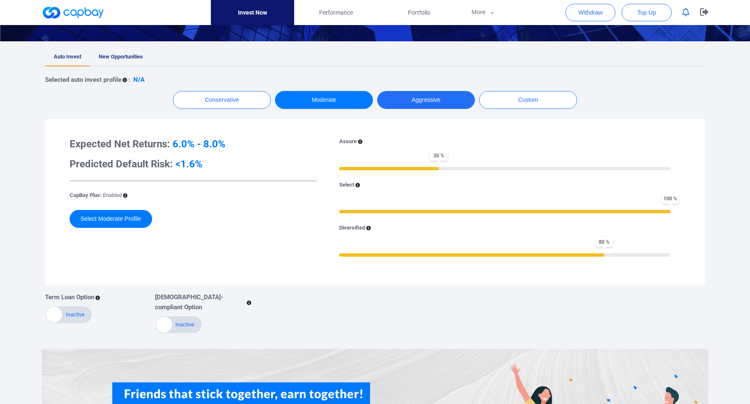
click at [437, 98] on button "Aggressive" at bounding box center [426, 100] width 98 height 18
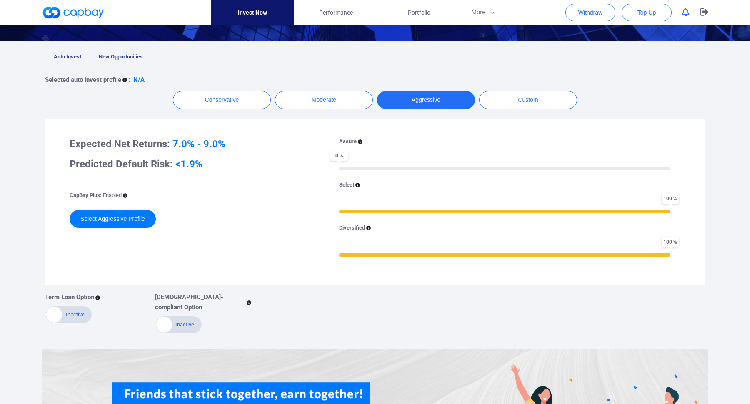
drag, startPoint x: 342, startPoint y: 166, endPoint x: 431, endPoint y: 165, distance: 89.6
click at [432, 166] on div "0 %" at bounding box center [504, 168] width 331 height 6
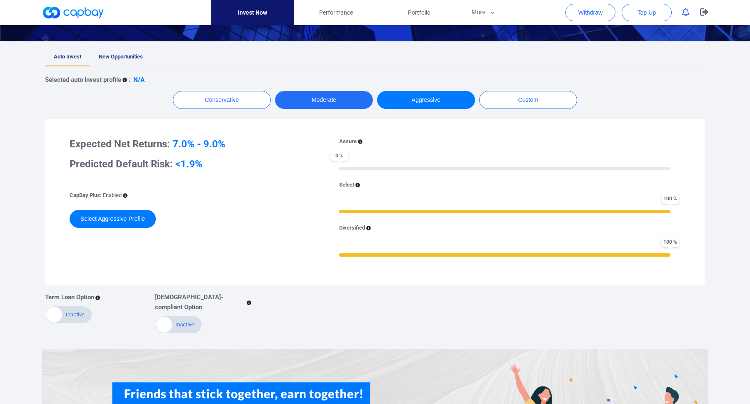
click at [340, 95] on button "Moderate" at bounding box center [324, 100] width 98 height 18
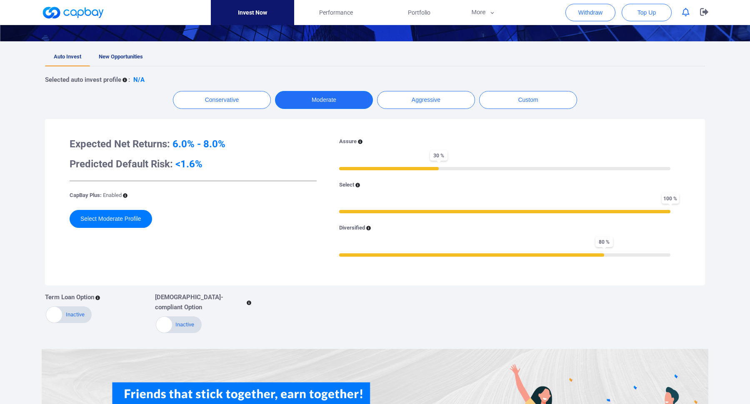
drag, startPoint x: 435, startPoint y: 167, endPoint x: 523, endPoint y: 168, distance: 88.0
click at [523, 168] on div "30 %" at bounding box center [504, 168] width 331 height 6
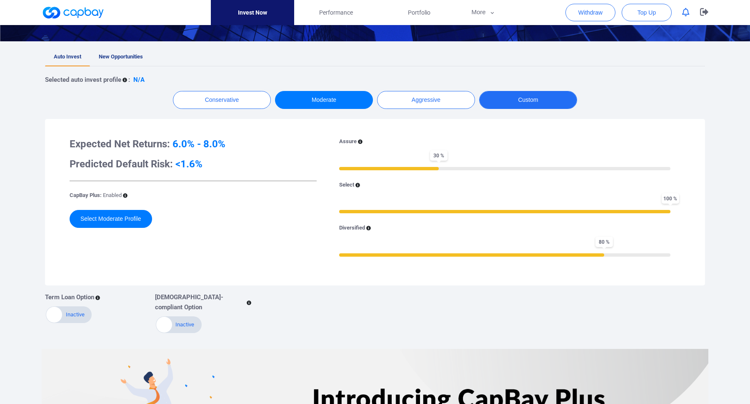
click at [543, 105] on button "Custom" at bounding box center [528, 100] width 98 height 18
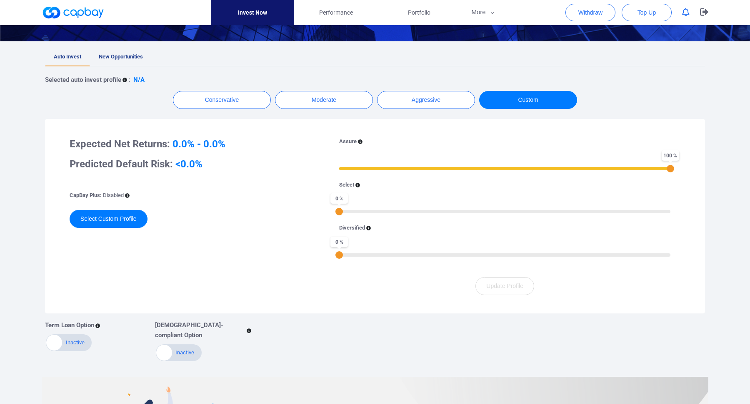
drag, startPoint x: 345, startPoint y: 167, endPoint x: 692, endPoint y: 170, distance: 346.4
click at [692, 170] on div "Expected Net Returns: 0.0% - 0.0% Predicted Default Risk: <0.0% CapBay Plus: Di…" at bounding box center [375, 216] width 644 height 178
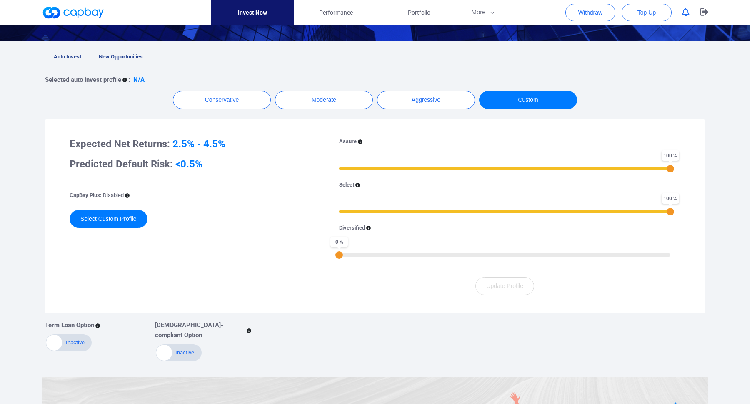
drag, startPoint x: 348, startPoint y: 210, endPoint x: 685, endPoint y: 213, distance: 337.3
click at [692, 213] on div "Expected Net Returns: 2.5% - 4.5% Predicted Default Risk: <0.5% CapBay Plus: Di…" at bounding box center [375, 216] width 644 height 178
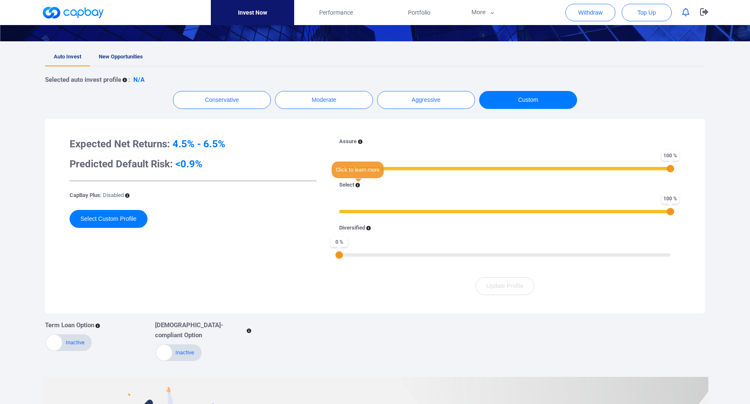
click at [358, 183] on icon at bounding box center [358, 185] width 5 height 5
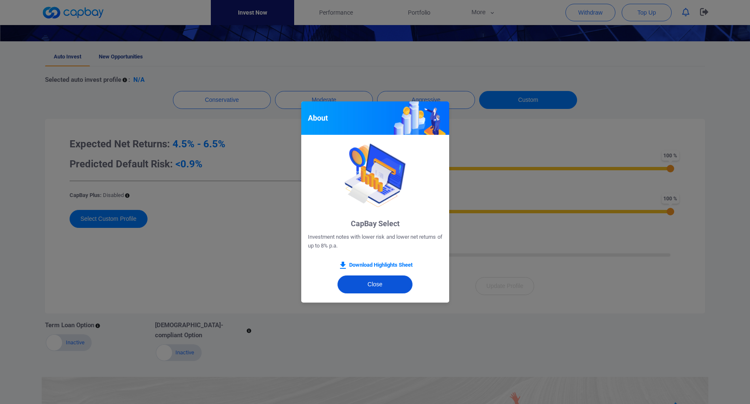
click at [377, 288] on button "Close" at bounding box center [375, 284] width 75 height 18
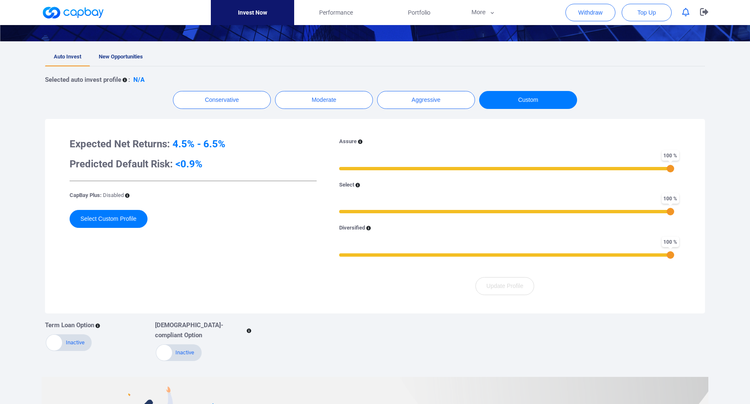
drag, startPoint x: 341, startPoint y: 254, endPoint x: 718, endPoint y: 254, distance: 376.4
click at [718, 254] on div "Welcome, [PERSON_NAME] ! Portfolio Total Portfolio Total RM ***** RM 0.00 Avail…" at bounding box center [375, 208] width 750 height 627
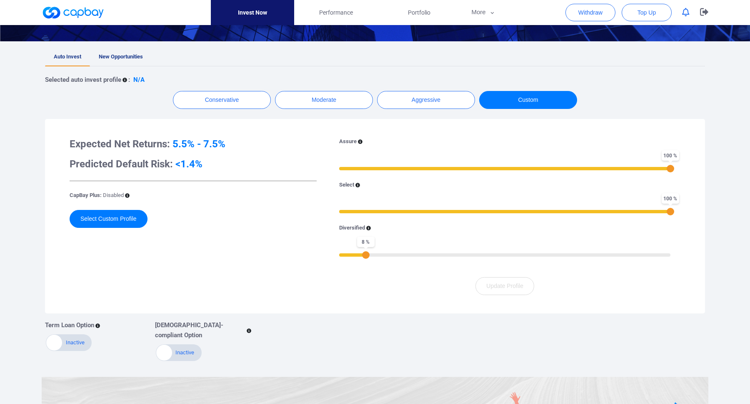
drag, startPoint x: 670, startPoint y: 254, endPoint x: 366, endPoint y: 254, distance: 303.9
click at [366, 254] on div "8 %" at bounding box center [366, 255] width 8 height 8
drag, startPoint x: 365, startPoint y: 255, endPoint x: 394, endPoint y: 255, distance: 28.8
click at [394, 255] on div "17 %" at bounding box center [396, 255] width 8 height 8
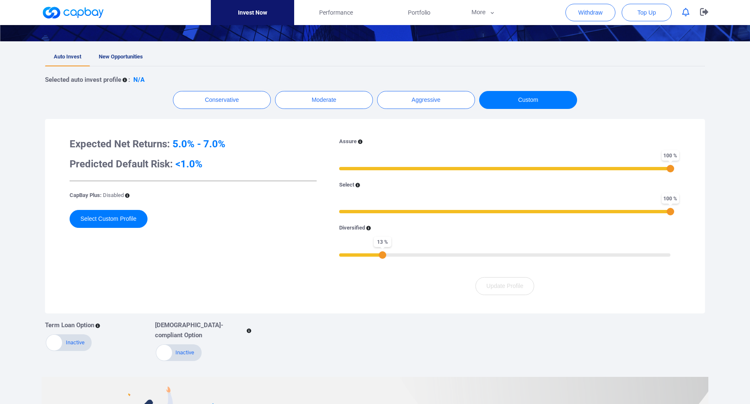
drag, startPoint x: 397, startPoint y: 253, endPoint x: 383, endPoint y: 253, distance: 13.8
click at [383, 253] on div "13 %" at bounding box center [383, 255] width 8 height 8
drag, startPoint x: 609, startPoint y: 213, endPoint x: 529, endPoint y: 213, distance: 80.0
click at [529, 213] on div "57 %" at bounding box center [504, 211] width 331 height 6
drag, startPoint x: 529, startPoint y: 213, endPoint x: 747, endPoint y: 217, distance: 217.6
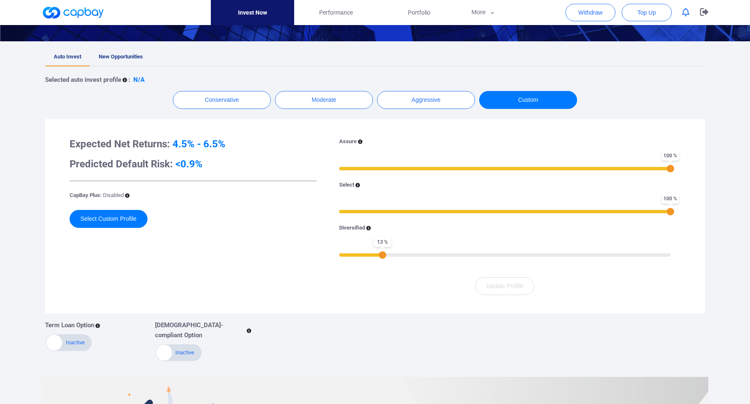
click at [747, 217] on div "Welcome, [PERSON_NAME] ! Portfolio Total Portfolio Total RM ***** RM 0.00 Avail…" at bounding box center [375, 208] width 750 height 627
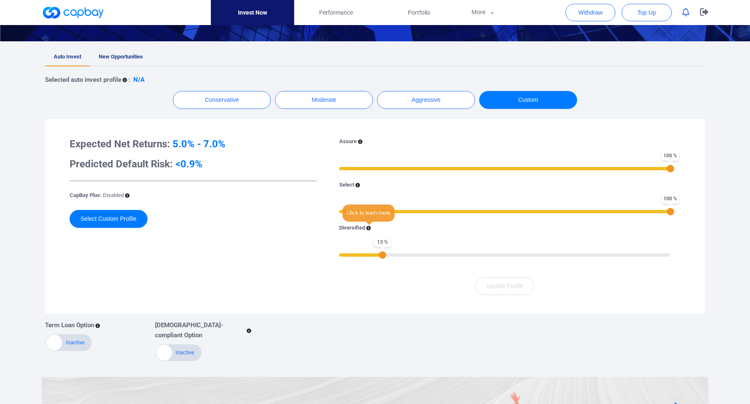
click at [369, 229] on icon at bounding box center [368, 228] width 5 height 5
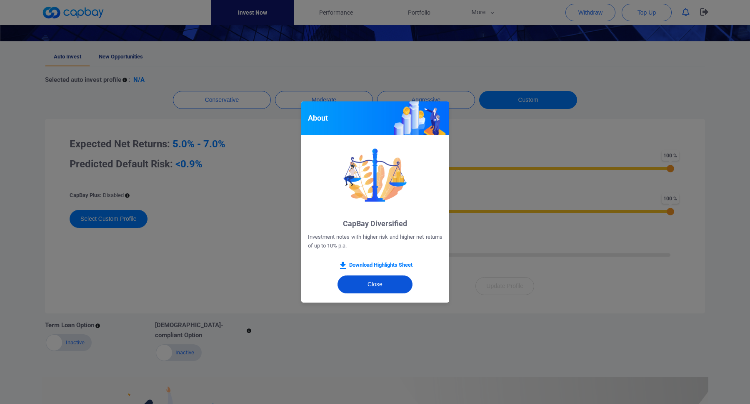
click at [365, 285] on button "Close" at bounding box center [375, 284] width 75 height 18
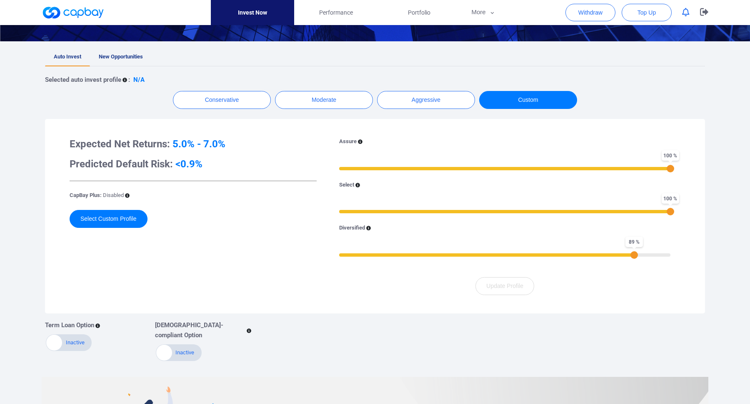
drag, startPoint x: 385, startPoint y: 254, endPoint x: 640, endPoint y: 256, distance: 254.7
click at [638, 256] on div "89 %" at bounding box center [635, 255] width 8 height 8
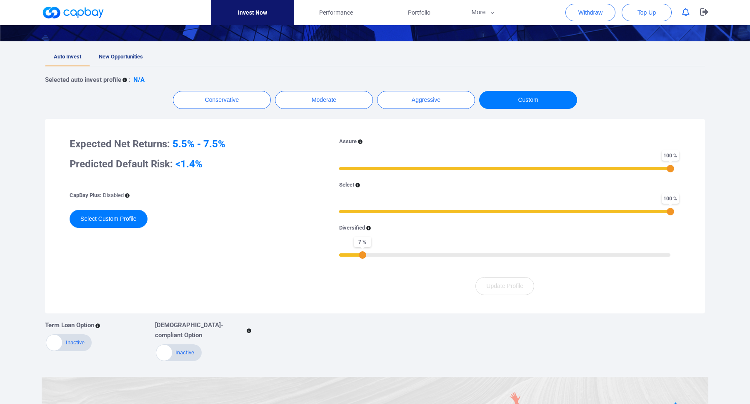
drag, startPoint x: 633, startPoint y: 258, endPoint x: 362, endPoint y: 260, distance: 271.0
click at [362, 260] on div "Assure 100 % Select 100 % Diversified 7 %" at bounding box center [504, 202] width 351 height 130
drag, startPoint x: 363, startPoint y: 256, endPoint x: 358, endPoint y: 256, distance: 5.4
click at [358, 256] on div "5 %" at bounding box center [356, 255] width 8 height 8
drag, startPoint x: 357, startPoint y: 256, endPoint x: 284, endPoint y: 257, distance: 73.0
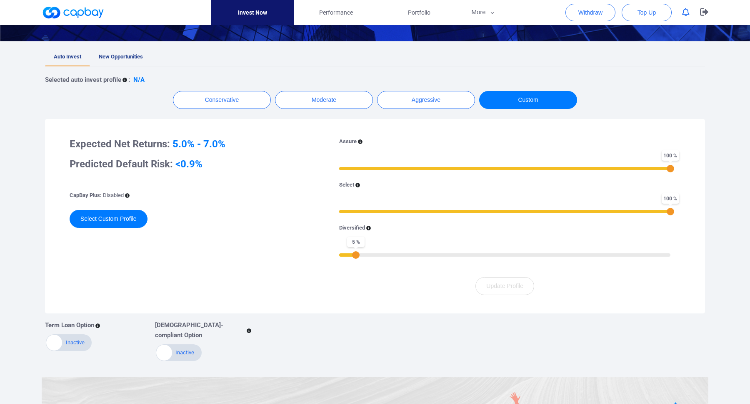
click at [284, 257] on div "Expected Net Returns: 5.0% - 7.0% Predicted Default Risk: <0.9% CapBay Plus: Di…" at bounding box center [375, 216] width 644 height 178
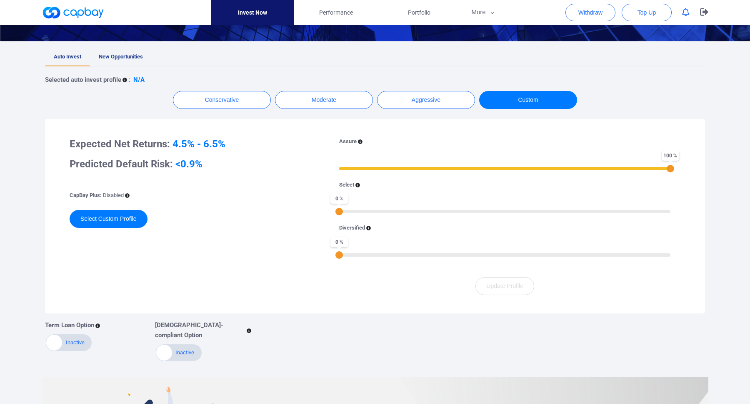
drag, startPoint x: 633, startPoint y: 211, endPoint x: 251, endPoint y: 211, distance: 382.7
click at [251, 211] on div "Expected Net Returns: 4.5% - 6.5% Predicted Default Risk: <0.9% CapBay Plus: Di…" at bounding box center [375, 216] width 644 height 178
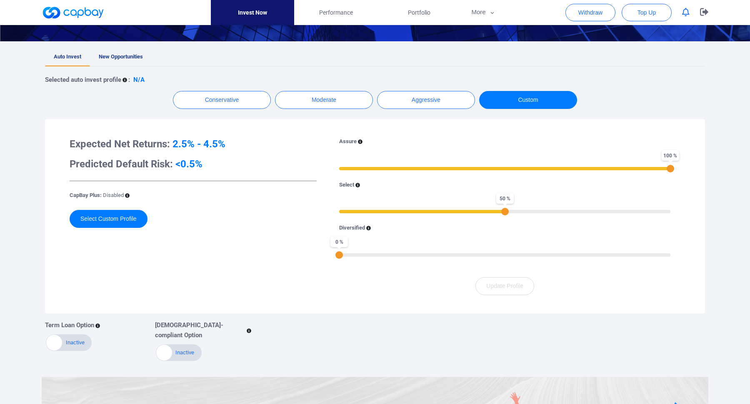
drag, startPoint x: 353, startPoint y: 210, endPoint x: 502, endPoint y: 213, distance: 149.7
click at [505, 213] on div "50 %" at bounding box center [505, 212] width 8 height 8
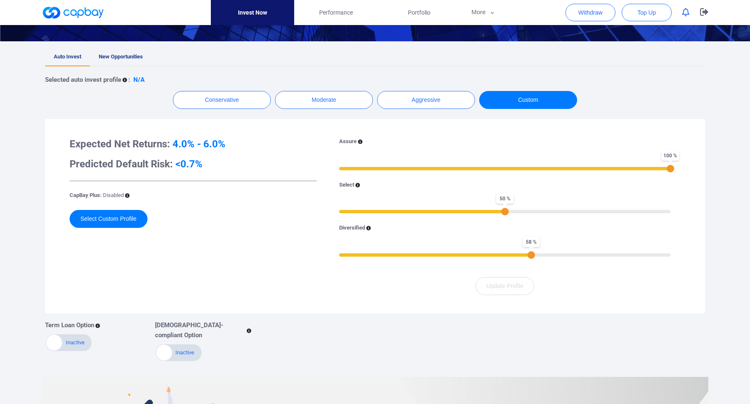
drag, startPoint x: 339, startPoint y: 253, endPoint x: 529, endPoint y: 253, distance: 190.1
click at [529, 253] on div "58 %" at bounding box center [532, 255] width 8 height 8
drag, startPoint x: 531, startPoint y: 252, endPoint x: 506, endPoint y: 253, distance: 25.0
click at [506, 253] on div "50 %" at bounding box center [505, 255] width 8 height 8
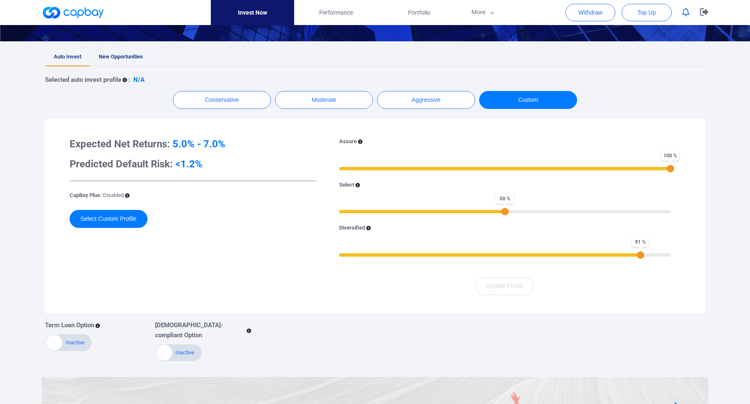
drag, startPoint x: 567, startPoint y: 252, endPoint x: 641, endPoint y: 252, distance: 73.8
click at [641, 252] on div "91 %" at bounding box center [641, 255] width 8 height 8
drag, startPoint x: 506, startPoint y: 212, endPoint x: 683, endPoint y: 213, distance: 176.3
click at [683, 213] on div "Assure 100 % Select 100 % Diversified 91 % Update Profile" at bounding box center [505, 216] width 364 height 158
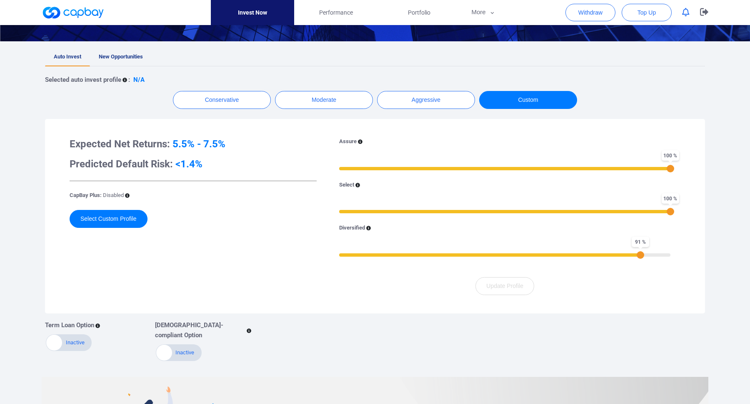
drag, startPoint x: 686, startPoint y: 212, endPoint x: 706, endPoint y: 213, distance: 20.0
click at [706, 213] on div "Auto Invest New Opportunities Selected auto invest profile : N/A Conservative M…" at bounding box center [374, 204] width 679 height 313
drag, startPoint x: 624, startPoint y: 255, endPoint x: 580, endPoint y: 256, distance: 43.8
click at [621, 256] on div "86 %" at bounding box center [625, 255] width 8 height 8
drag, startPoint x: 553, startPoint y: 257, endPoint x: 526, endPoint y: 258, distance: 26.3
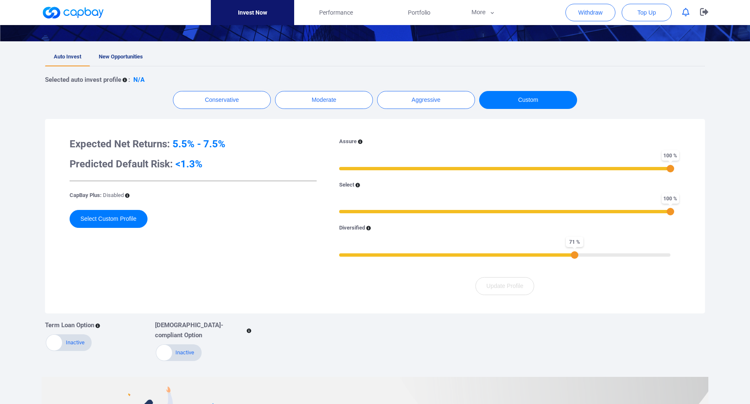
click at [526, 258] on div "Assure 100 % Select 100 % Diversified 71 %" at bounding box center [504, 202] width 351 height 130
drag, startPoint x: 573, startPoint y: 254, endPoint x: 503, endPoint y: 257, distance: 70.1
click at [503, 257] on div "50 %" at bounding box center [505, 255] width 8 height 8
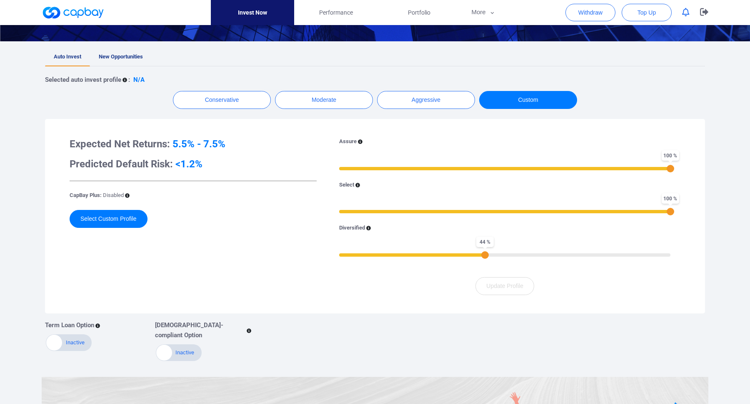
click at [485, 257] on div "44 %" at bounding box center [485, 255] width 8 height 8
drag, startPoint x: 485, startPoint y: 257, endPoint x: 476, endPoint y: 258, distance: 8.3
click at [476, 258] on div "41 %" at bounding box center [475, 255] width 8 height 8
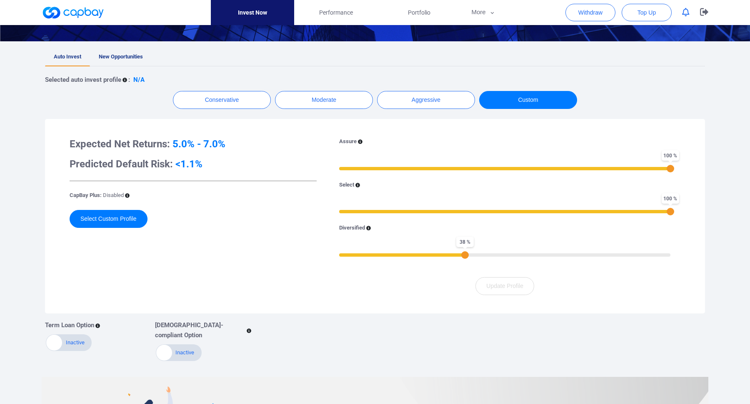
drag, startPoint x: 476, startPoint y: 257, endPoint x: 467, endPoint y: 257, distance: 8.8
click at [467, 257] on div "38 %" at bounding box center [465, 255] width 8 height 8
drag, startPoint x: 464, startPoint y: 253, endPoint x: 441, endPoint y: 254, distance: 22.9
click at [441, 254] on div "31 %" at bounding box center [443, 255] width 8 height 8
drag, startPoint x: 441, startPoint y: 254, endPoint x: 405, endPoint y: 255, distance: 35.5
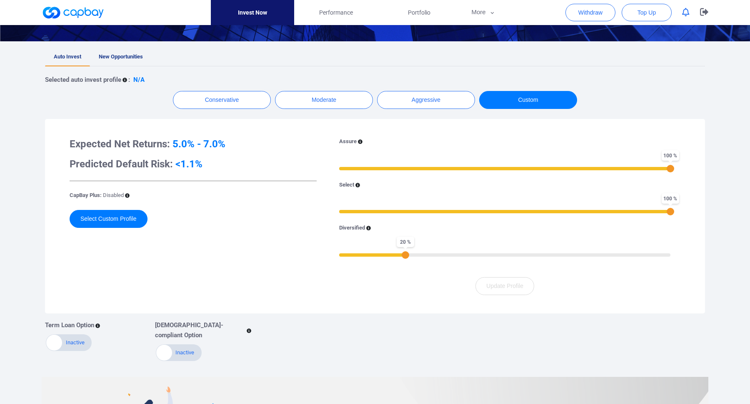
click at [405, 255] on div "20 %" at bounding box center [406, 255] width 8 height 8
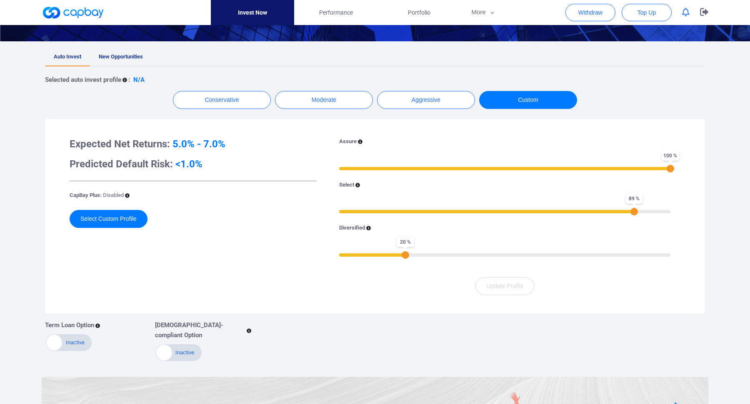
drag, startPoint x: 668, startPoint y: 211, endPoint x: 630, endPoint y: 212, distance: 37.9
click at [631, 212] on div "89 %" at bounding box center [635, 212] width 8 height 8
drag, startPoint x: 630, startPoint y: 212, endPoint x: 615, endPoint y: 212, distance: 15.4
click at [615, 212] on div "84 %" at bounding box center [618, 212] width 8 height 8
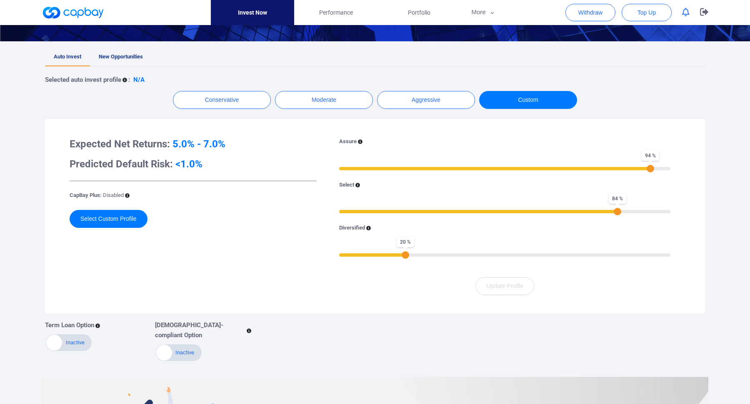
drag, startPoint x: 670, startPoint y: 169, endPoint x: 650, endPoint y: 170, distance: 20.0
click at [650, 170] on div "94 %" at bounding box center [651, 169] width 8 height 8
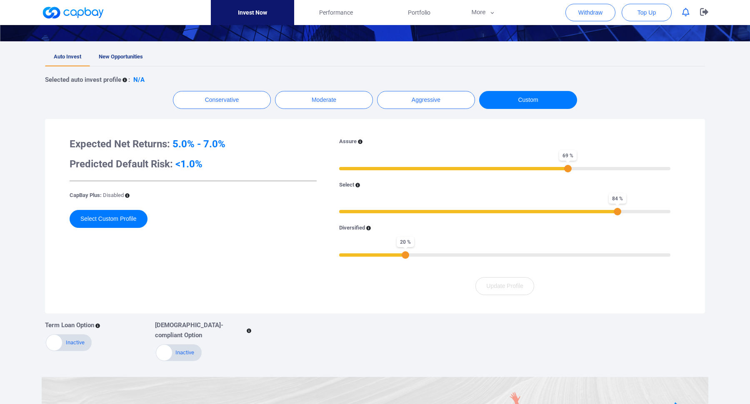
drag, startPoint x: 650, startPoint y: 170, endPoint x: 566, endPoint y: 166, distance: 84.3
click at [566, 166] on div "69 %" at bounding box center [568, 169] width 8 height 8
drag, startPoint x: 566, startPoint y: 166, endPoint x: 506, endPoint y: 166, distance: 59.2
click at [506, 166] on div "51 %" at bounding box center [509, 169] width 8 height 8
drag, startPoint x: 506, startPoint y: 166, endPoint x: 705, endPoint y: 167, distance: 198.8
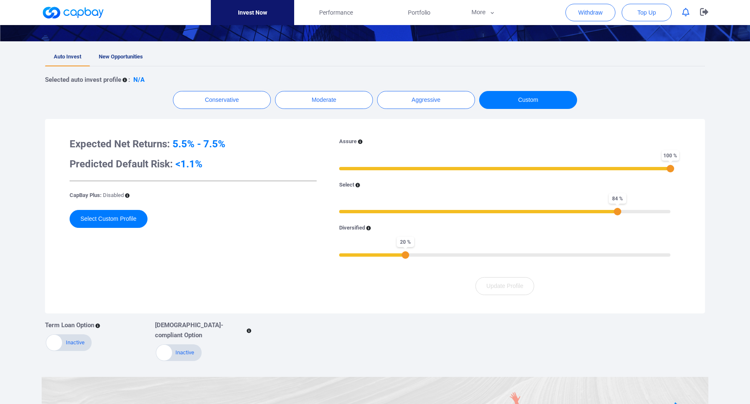
click at [705, 167] on div "Auto Invest New Opportunities Selected auto invest profile : N/A Conservative M…" at bounding box center [374, 204] width 679 height 313
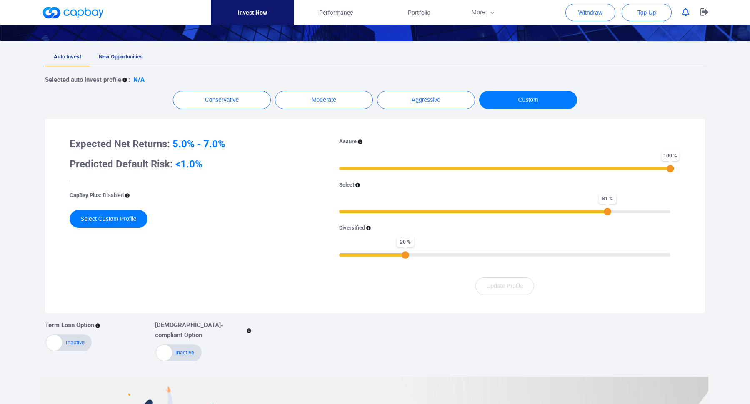
drag, startPoint x: 618, startPoint y: 211, endPoint x: 609, endPoint y: 212, distance: 8.8
click at [609, 212] on div "81 %" at bounding box center [608, 212] width 8 height 8
drag, startPoint x: 609, startPoint y: 212, endPoint x: 601, endPoint y: 212, distance: 8.3
click at [601, 212] on div "78 %" at bounding box center [598, 212] width 8 height 8
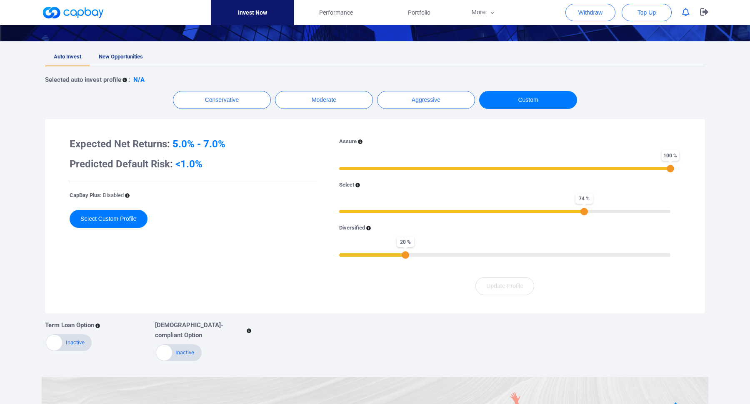
drag, startPoint x: 599, startPoint y: 212, endPoint x: 585, endPoint y: 212, distance: 13.8
click at [585, 212] on div "74 %" at bounding box center [585, 212] width 8 height 8
drag, startPoint x: 557, startPoint y: 213, endPoint x: 552, endPoint y: 213, distance: 5.0
click at [552, 213] on div "64 %" at bounding box center [552, 212] width 8 height 8
drag, startPoint x: 554, startPoint y: 213, endPoint x: 567, endPoint y: 213, distance: 13.3
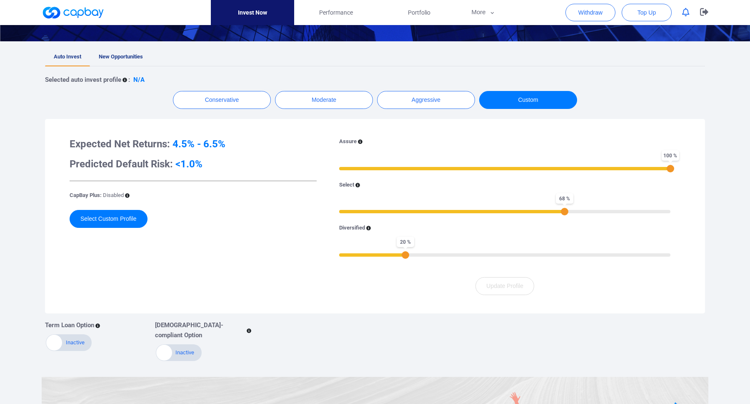
click at [567, 213] on div "68 %" at bounding box center [565, 212] width 8 height 8
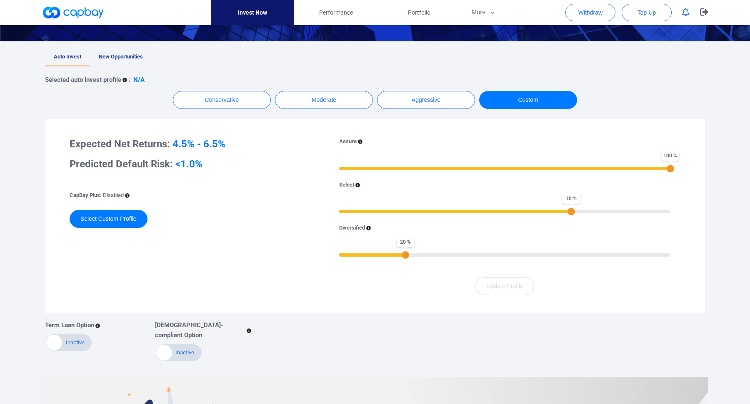
drag, startPoint x: 565, startPoint y: 213, endPoint x: 572, endPoint y: 213, distance: 6.3
click at [572, 213] on div "70 %" at bounding box center [572, 212] width 8 height 8
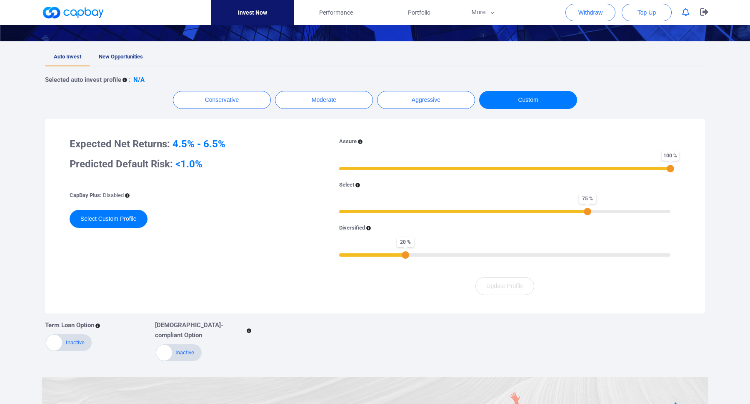
drag, startPoint x: 573, startPoint y: 213, endPoint x: 587, endPoint y: 212, distance: 14.6
click at [587, 212] on div "75 %" at bounding box center [588, 212] width 8 height 8
click at [128, 194] on icon at bounding box center [127, 195] width 5 height 5
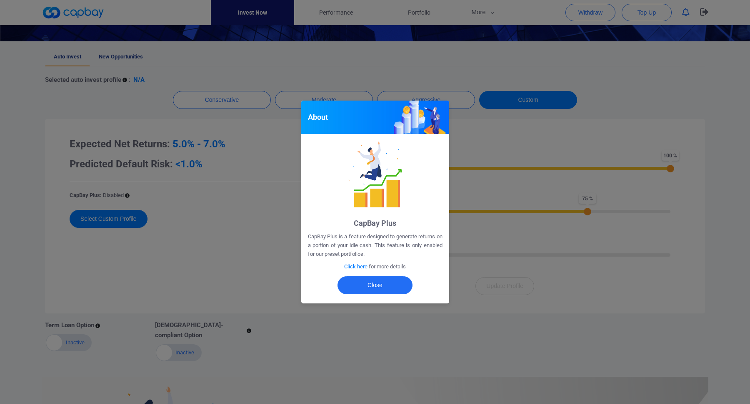
click at [358, 266] on span "Click here" at bounding box center [355, 266] width 23 height 6
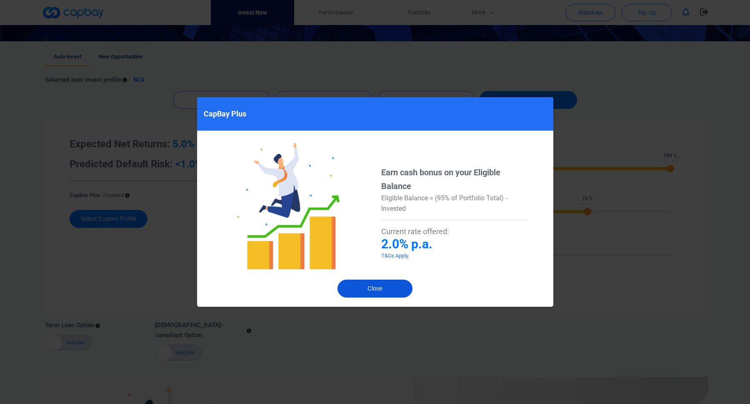
click at [379, 286] on button "Close" at bounding box center [375, 288] width 75 height 18
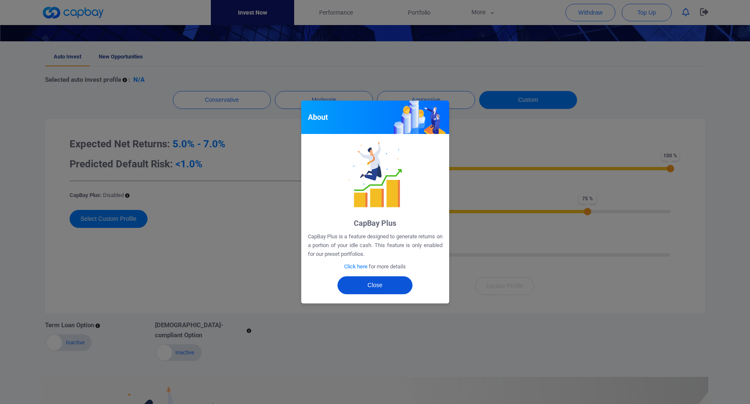
click at [371, 284] on button "Close" at bounding box center [375, 285] width 75 height 18
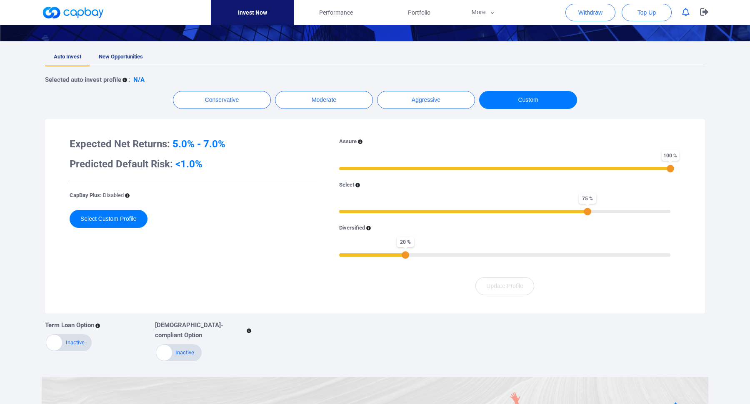
click at [490, 253] on div "20 %" at bounding box center [504, 254] width 331 height 6
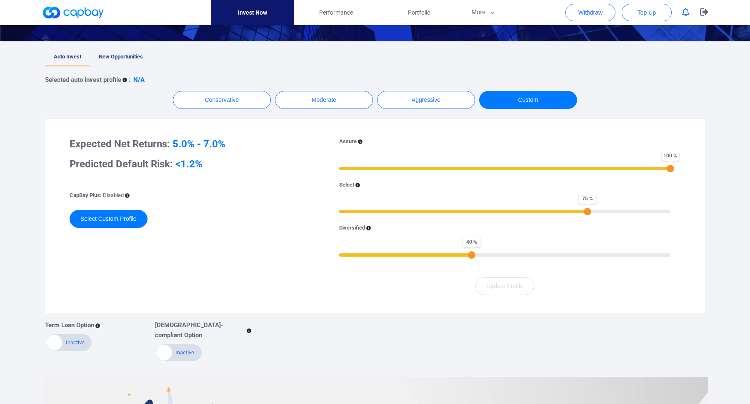
drag, startPoint x: 490, startPoint y: 253, endPoint x: 471, endPoint y: 253, distance: 18.8
click at [471, 253] on div "40 %" at bounding box center [472, 255] width 8 height 8
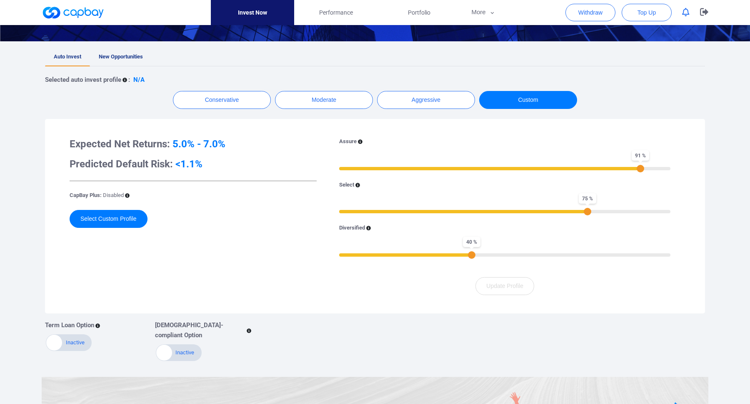
drag, startPoint x: 668, startPoint y: 169, endPoint x: 640, endPoint y: 169, distance: 28.3
click at [640, 169] on div "91 %" at bounding box center [641, 169] width 8 height 8
drag, startPoint x: 640, startPoint y: 169, endPoint x: 619, endPoint y: 170, distance: 20.4
click at [619, 170] on div "85 %" at bounding box center [621, 169] width 8 height 8
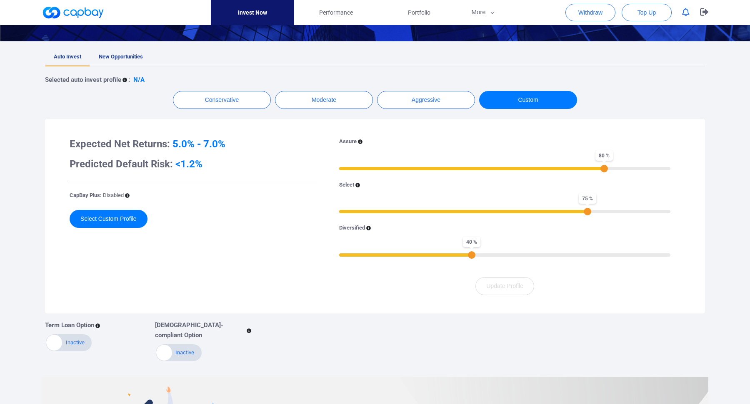
drag, startPoint x: 619, startPoint y: 170, endPoint x: 603, endPoint y: 170, distance: 16.3
click at [603, 170] on div "80 %" at bounding box center [605, 169] width 8 height 8
drag, startPoint x: 603, startPoint y: 170, endPoint x: 598, endPoint y: 170, distance: 5.4
click at [598, 170] on div "78 %" at bounding box center [598, 169] width 8 height 8
click at [563, 170] on div "68 %" at bounding box center [565, 169] width 8 height 8
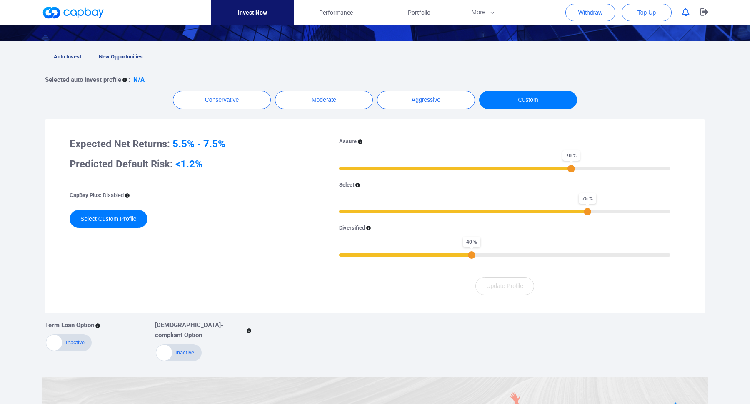
drag, startPoint x: 563, startPoint y: 170, endPoint x: 569, endPoint y: 170, distance: 5.9
click at [569, 170] on div "70 %" at bounding box center [572, 169] width 8 height 8
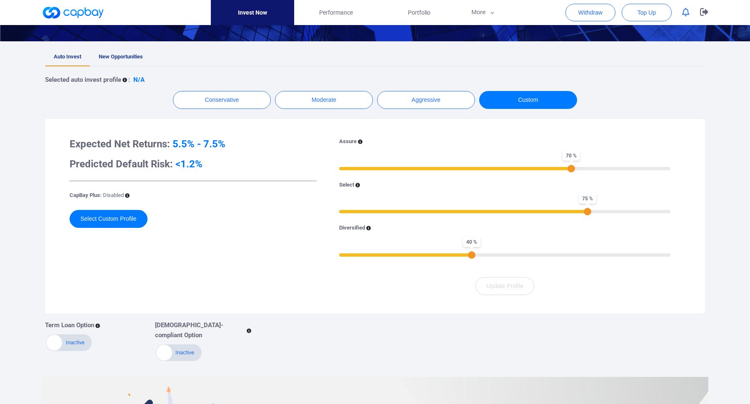
click at [571, 169] on div "70 %" at bounding box center [572, 169] width 8 height 8
click at [441, 100] on button "Aggressive" at bounding box center [426, 100] width 98 height 18
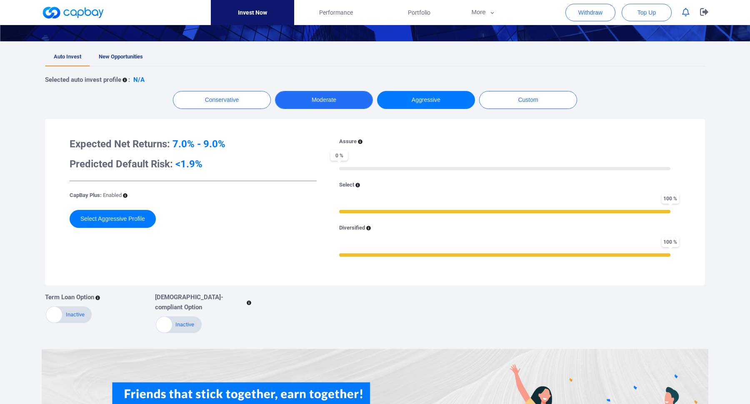
click at [358, 101] on button "Moderate" at bounding box center [324, 100] width 98 height 18
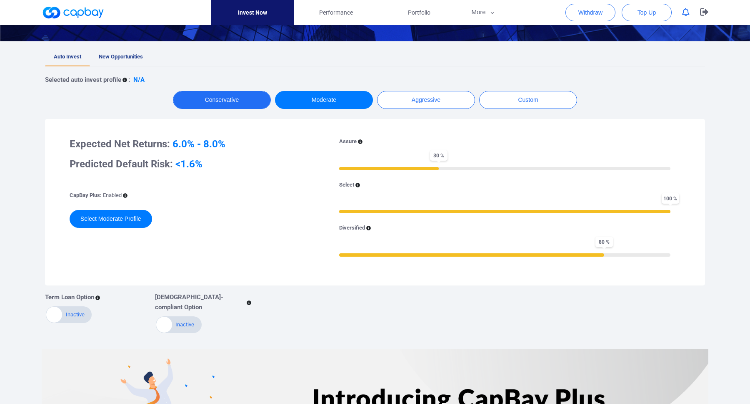
click at [229, 104] on button "Conservative" at bounding box center [222, 100] width 98 height 18
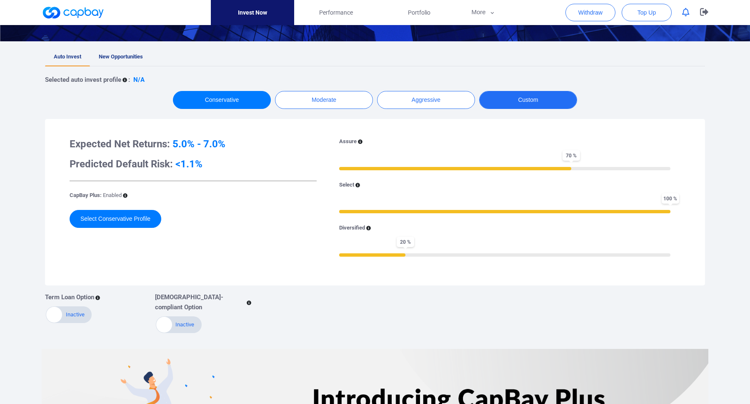
click at [514, 103] on button "Custom" at bounding box center [528, 100] width 98 height 18
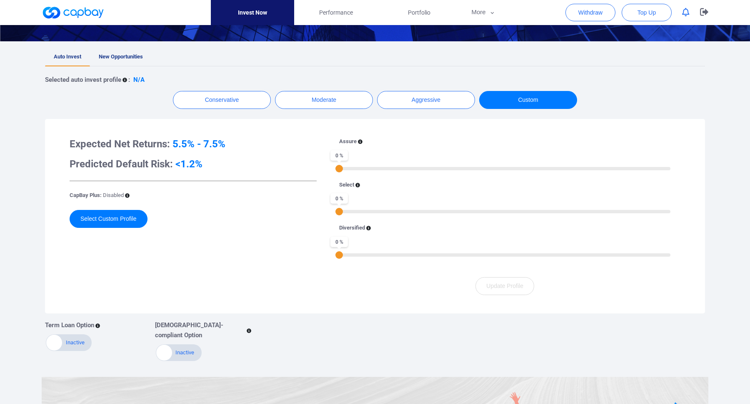
click at [502, 168] on div "0 %" at bounding box center [504, 168] width 331 height 6
drag, startPoint x: 506, startPoint y: 168, endPoint x: 572, endPoint y: 169, distance: 65.9
click at [572, 169] on div "70 %" at bounding box center [572, 169] width 8 height 8
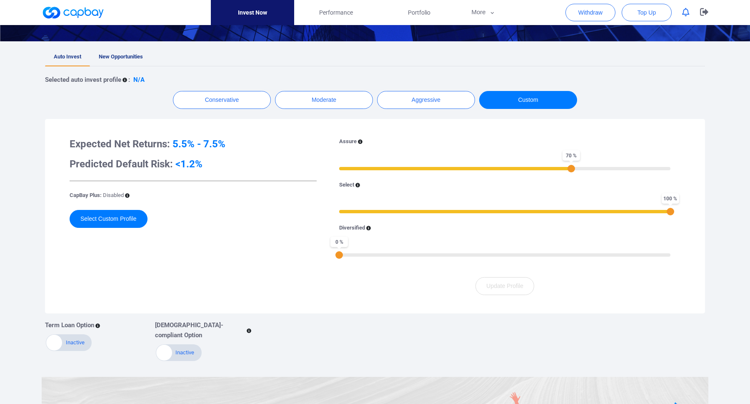
drag, startPoint x: 347, startPoint y: 210, endPoint x: 708, endPoint y: 217, distance: 361.5
click at [708, 217] on div "Auto Invest New Opportunities Selected auto invest profile : N/A Conservative M…" at bounding box center [374, 204] width 679 height 313
drag, startPoint x: 345, startPoint y: 253, endPoint x: 394, endPoint y: 271, distance: 52.1
click at [404, 254] on div "20 %" at bounding box center [504, 254] width 331 height 6
click at [388, 287] on div "Assure 70 % Select 100 % Diversified 20 % Update Profile" at bounding box center [505, 216] width 364 height 158
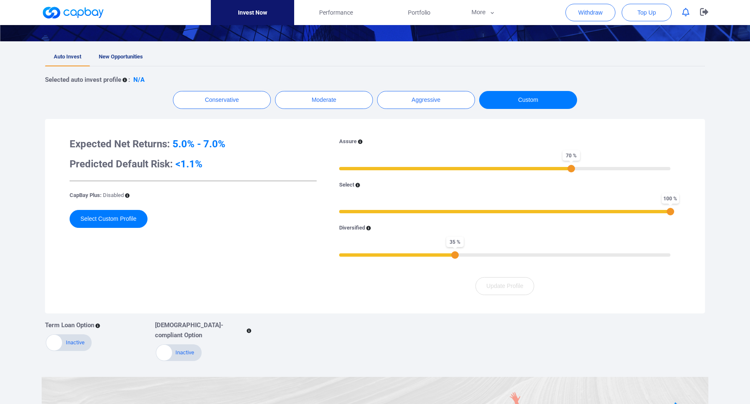
drag, startPoint x: 409, startPoint y: 255, endPoint x: 459, endPoint y: 256, distance: 50.5
click at [459, 256] on div "35 %" at bounding box center [504, 254] width 331 height 6
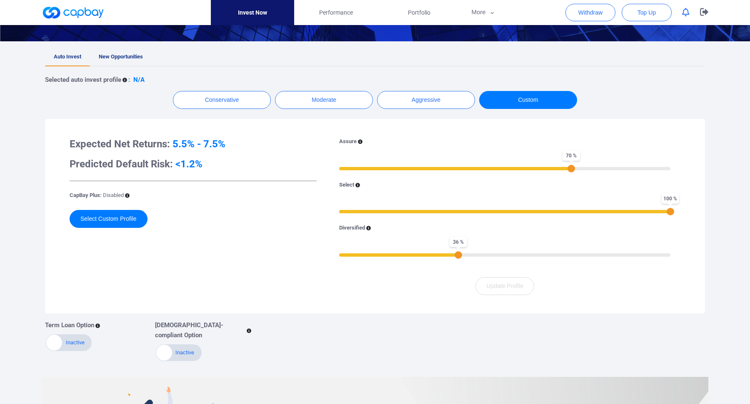
drag, startPoint x: 459, startPoint y: 256, endPoint x: 442, endPoint y: 255, distance: 17.1
click at [439, 256] on div "36 %" at bounding box center [504, 254] width 331 height 6
drag, startPoint x: 449, startPoint y: 254, endPoint x: 357, endPoint y: 255, distance: 91.7
click at [359, 255] on div "7 %" at bounding box center [363, 255] width 8 height 8
drag, startPoint x: 375, startPoint y: 257, endPoint x: 412, endPoint y: 256, distance: 37.1
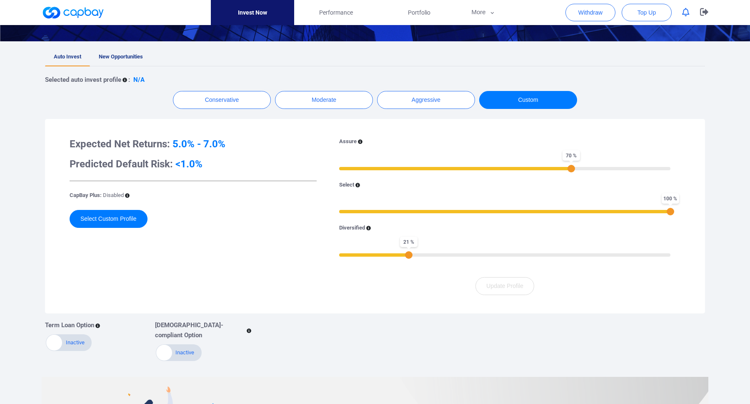
click at [412, 256] on div "21 %" at bounding box center [504, 254] width 331 height 6
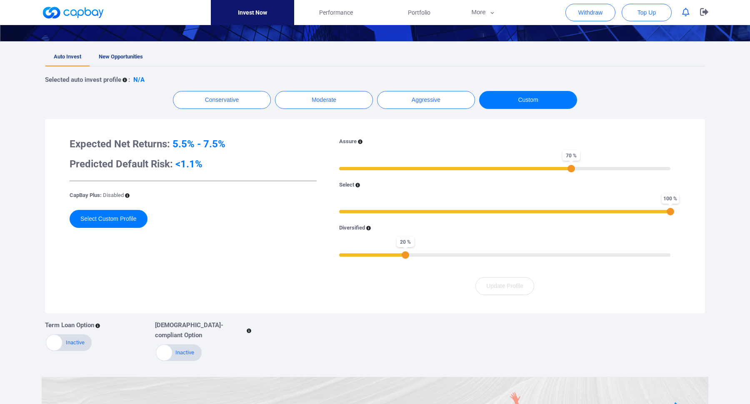
click at [406, 254] on div "20 %" at bounding box center [406, 255] width 8 height 8
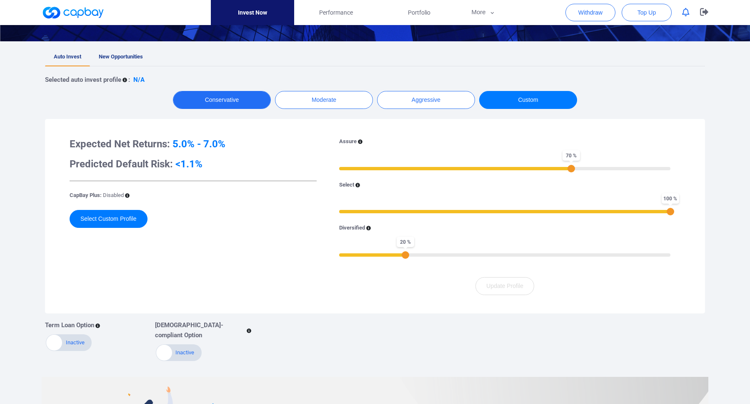
click at [243, 96] on button "Conservative" at bounding box center [222, 100] width 98 height 18
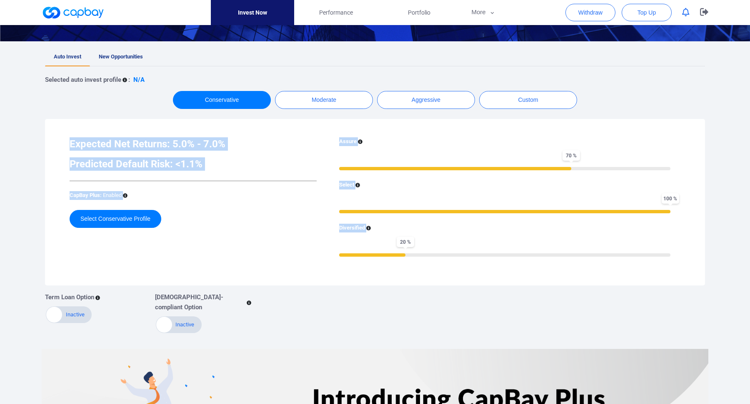
click at [263, 136] on div "Expected Net Returns: 5.0% - 7.0% Predicted Default Risk: <1.1% CapBay Plus: En…" at bounding box center [375, 202] width 644 height 150
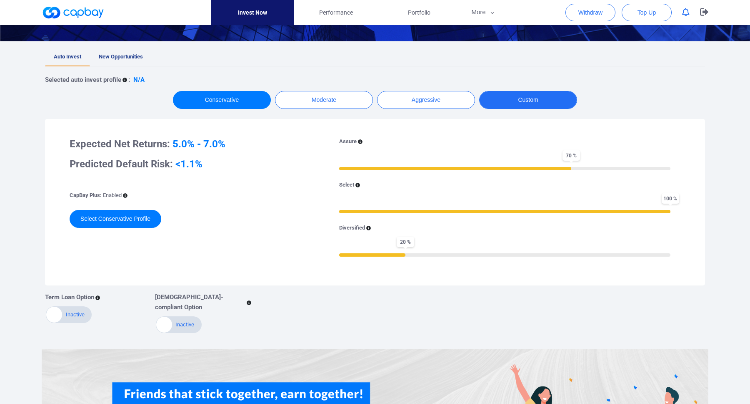
click at [523, 103] on button "Custom" at bounding box center [528, 100] width 98 height 18
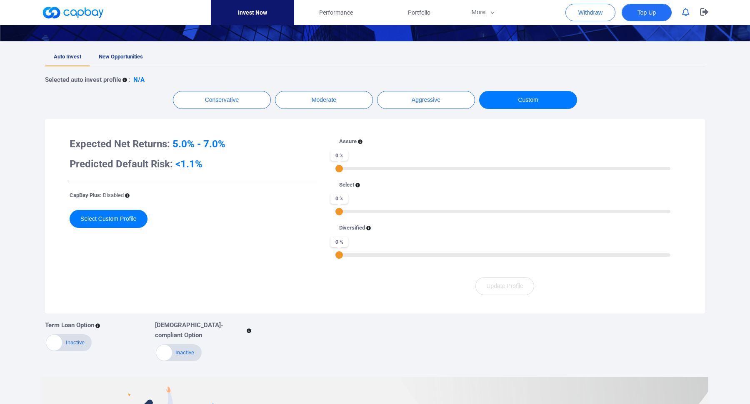
click at [645, 16] on span "Top Up" at bounding box center [647, 12] width 18 height 8
